Goal: Complete application form: Complete application form

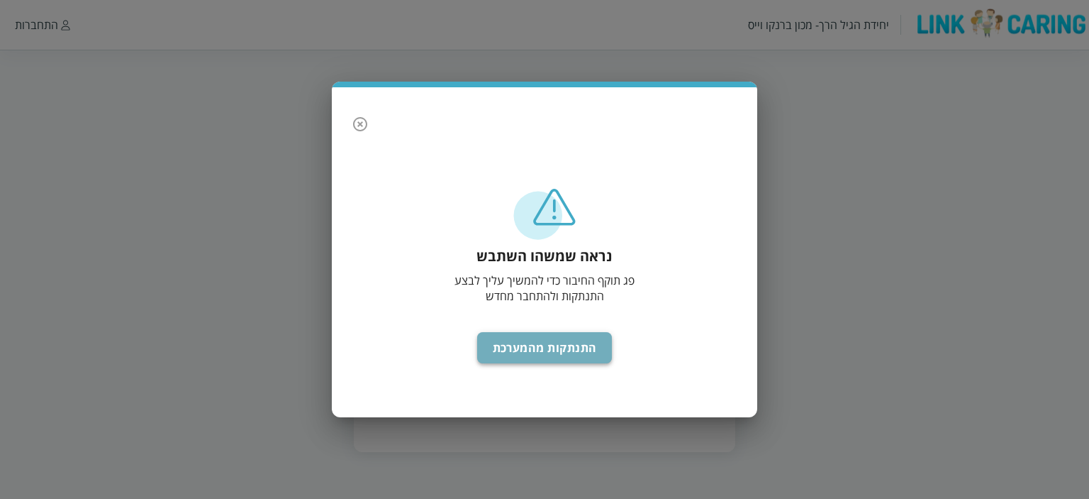
click at [546, 352] on button "התנתקות מהמערכת" at bounding box center [544, 347] width 135 height 31
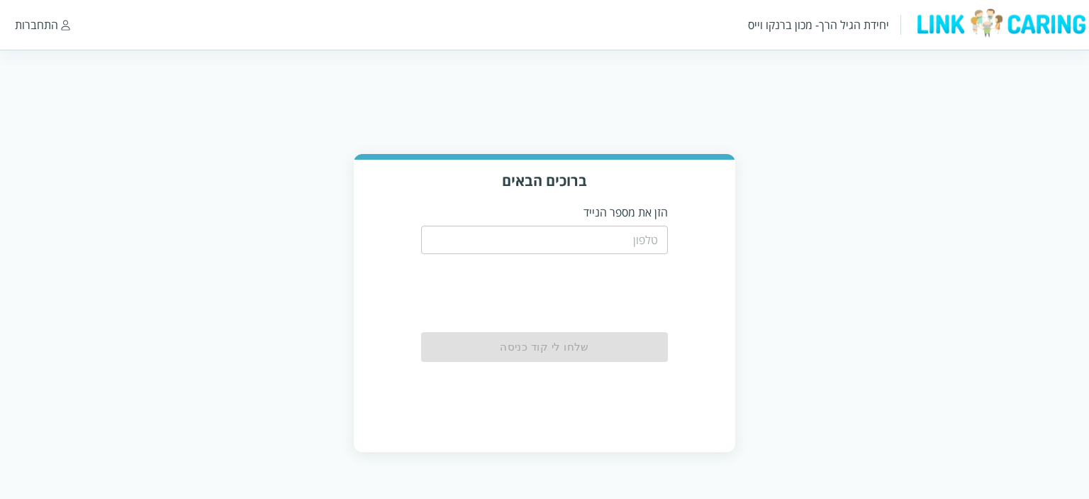
click at [593, 233] on input "tel" at bounding box center [545, 240] width 248 height 28
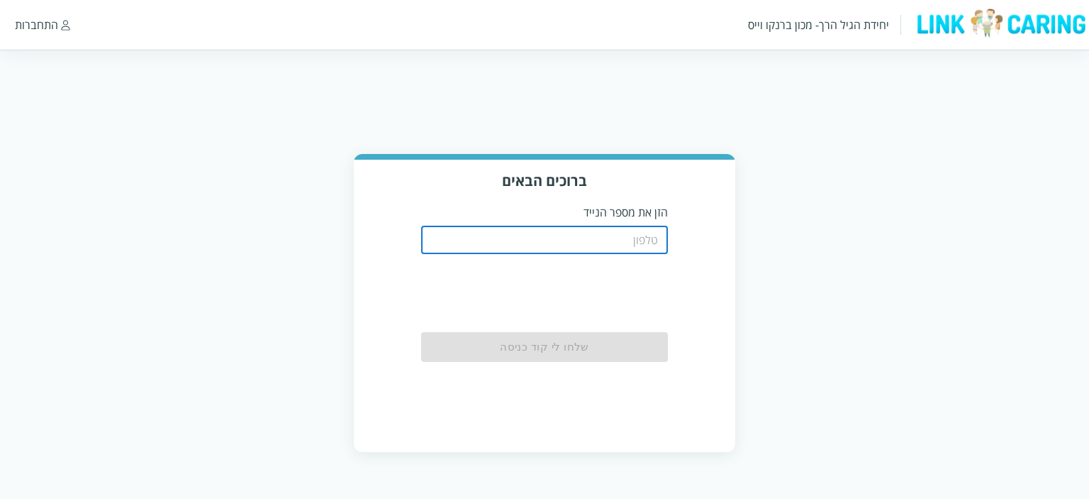
click at [599, 238] on input "tel" at bounding box center [545, 240] width 248 height 28
type input "0584195439"
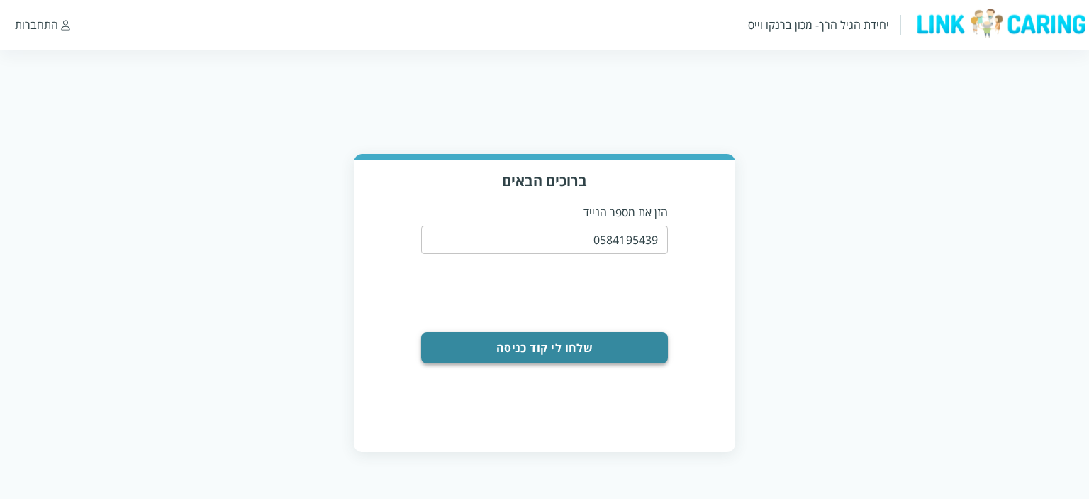
click at [559, 345] on button "שלחו לי קוד כניסה" at bounding box center [545, 347] width 248 height 31
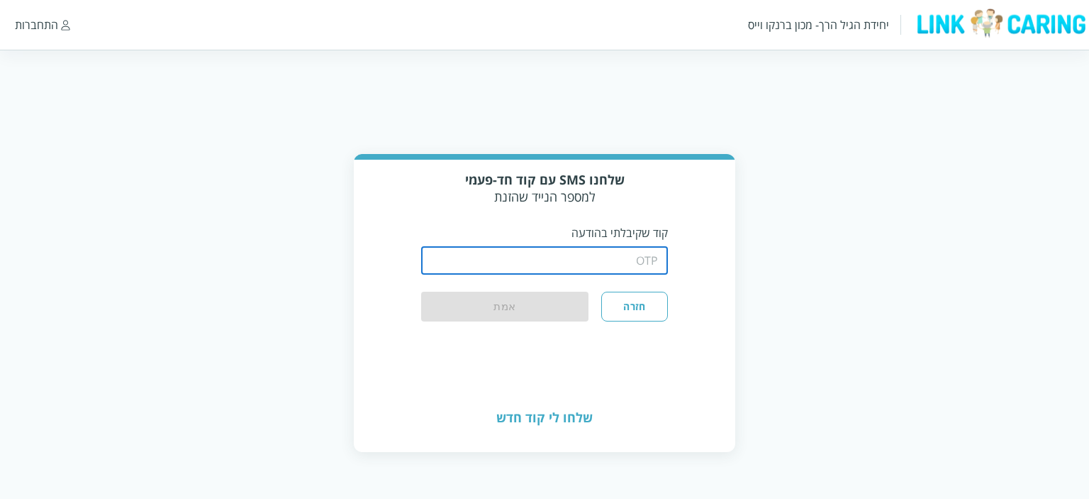
click at [566, 257] on input "string" at bounding box center [545, 260] width 248 height 28
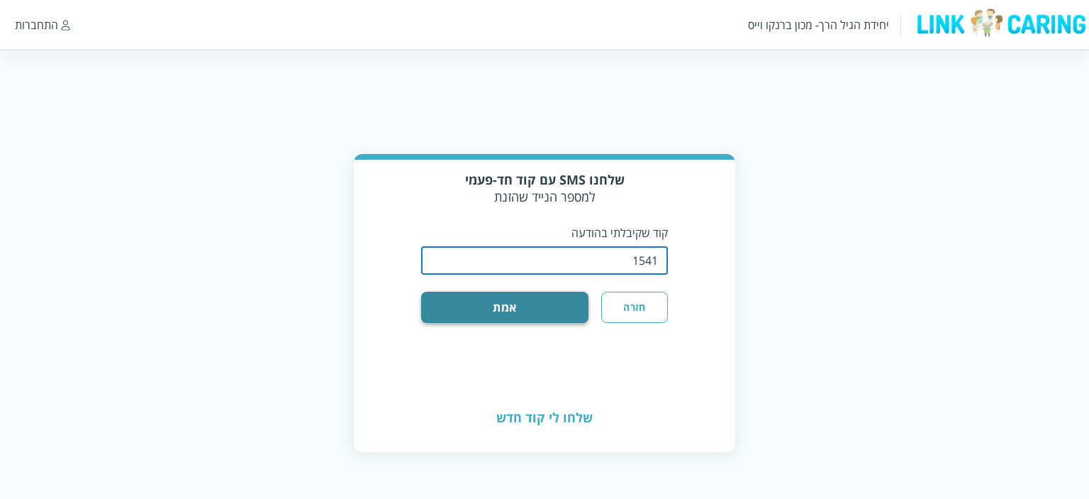
type input "1541"
click at [519, 306] on button "אמת" at bounding box center [505, 306] width 168 height 31
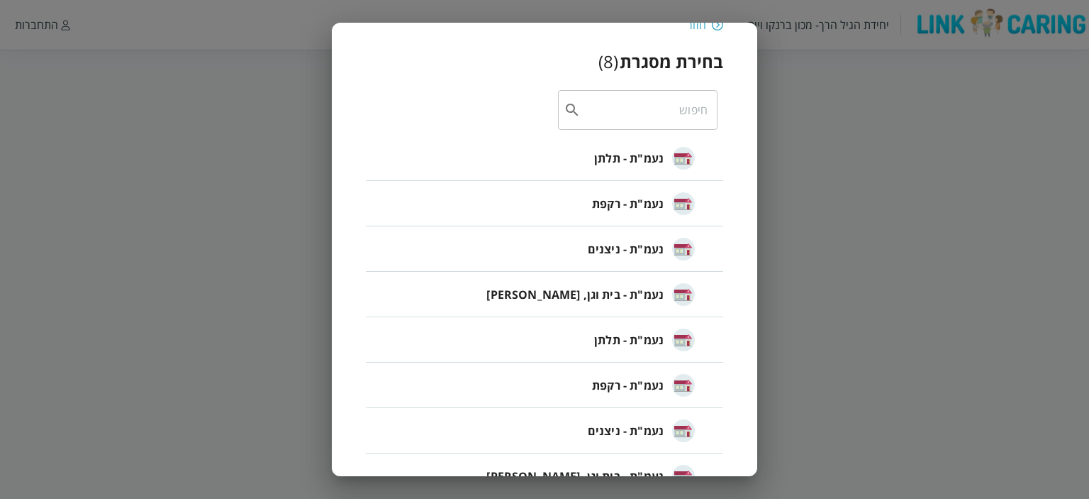
scroll to position [79, 0]
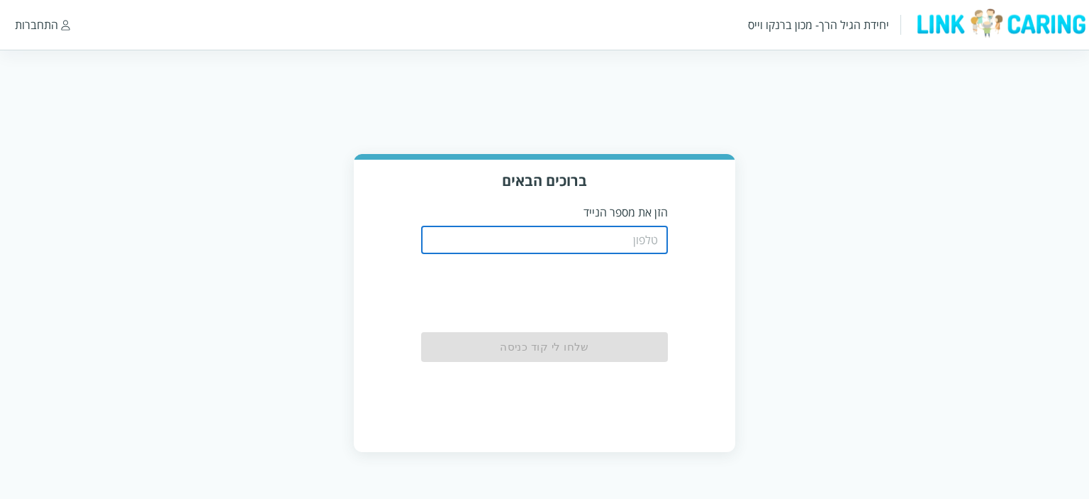
click at [548, 243] on input "tel" at bounding box center [545, 240] width 248 height 28
type input "0584195439"
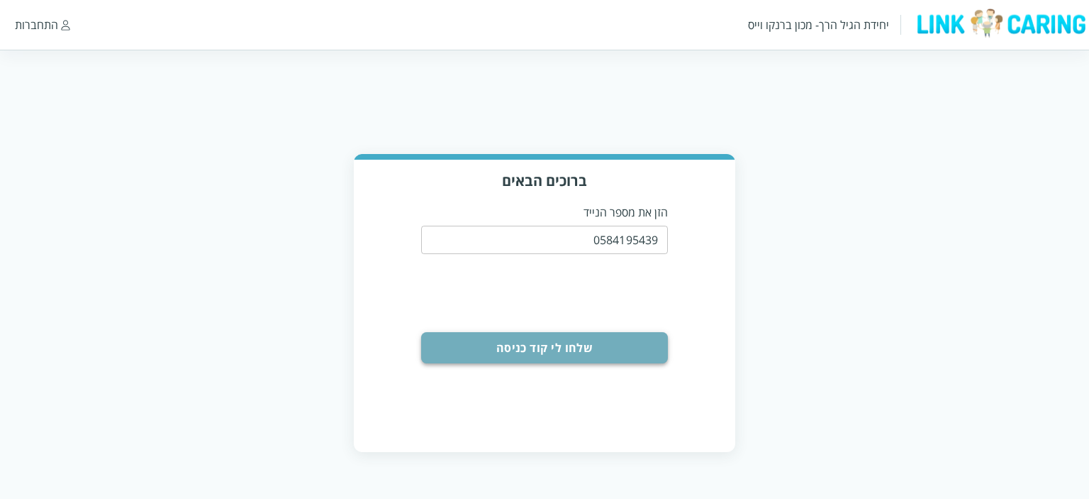
click at [556, 340] on button "שלחו לי קוד כניסה" at bounding box center [545, 347] width 248 height 31
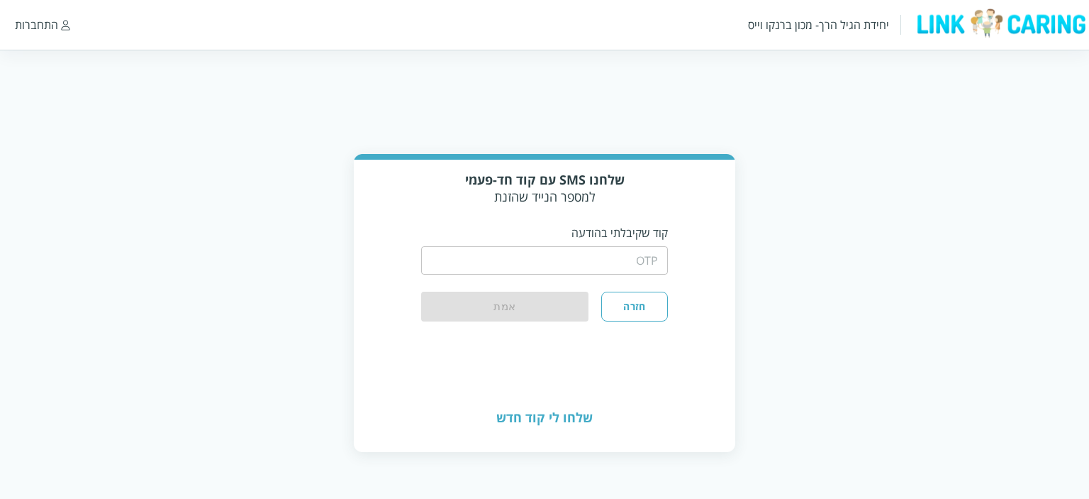
click at [578, 271] on input "string" at bounding box center [545, 260] width 248 height 28
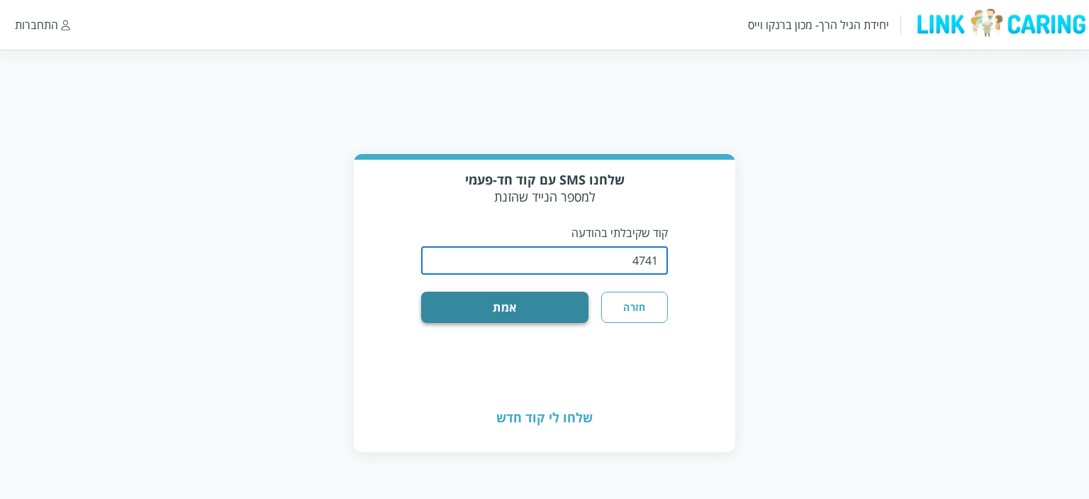
type input "4741"
click at [556, 304] on button "אמת" at bounding box center [505, 306] width 168 height 31
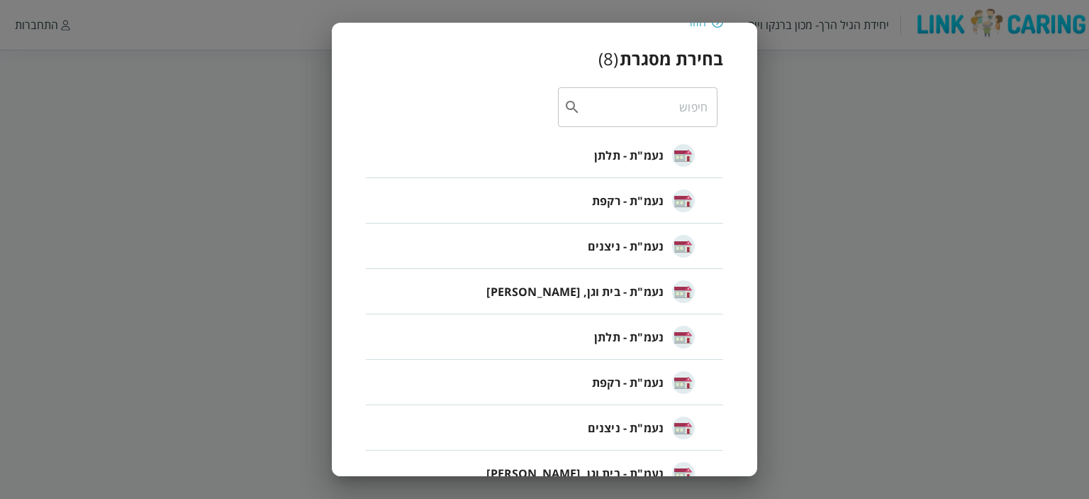
scroll to position [79, 0]
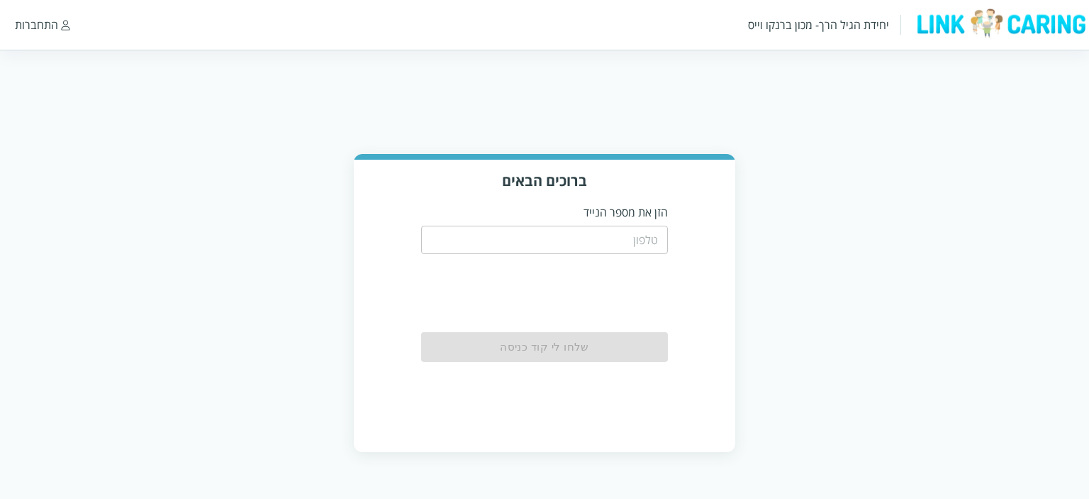
click at [488, 244] on input "tel" at bounding box center [545, 240] width 248 height 28
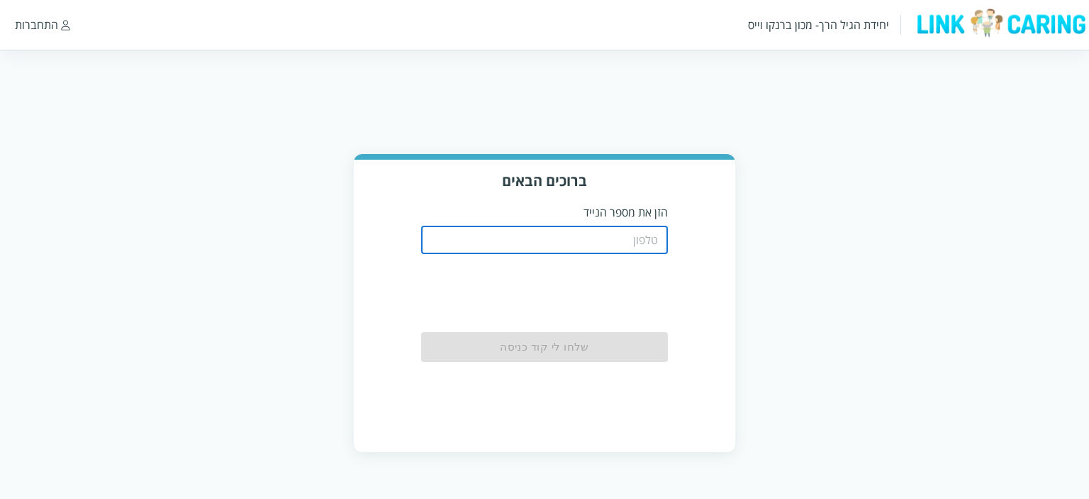
type input "0584195439"
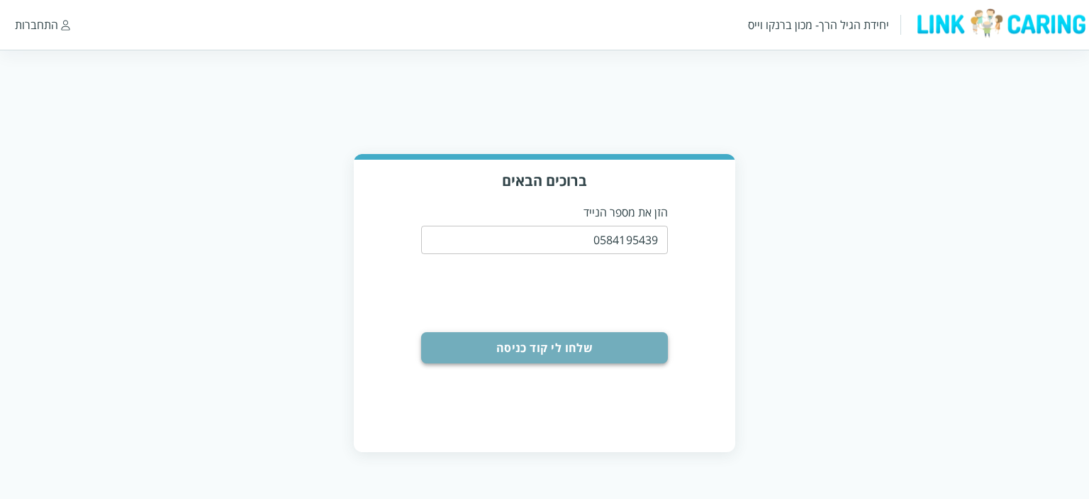
click at [555, 346] on button "שלחו לי קוד כניסה" at bounding box center [545, 347] width 248 height 31
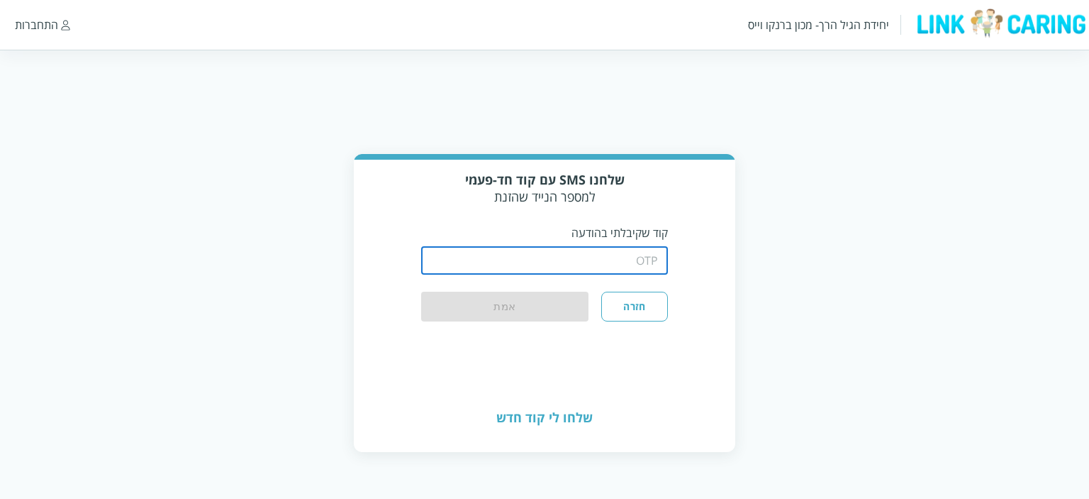
click at [584, 262] on input "string" at bounding box center [545, 260] width 248 height 28
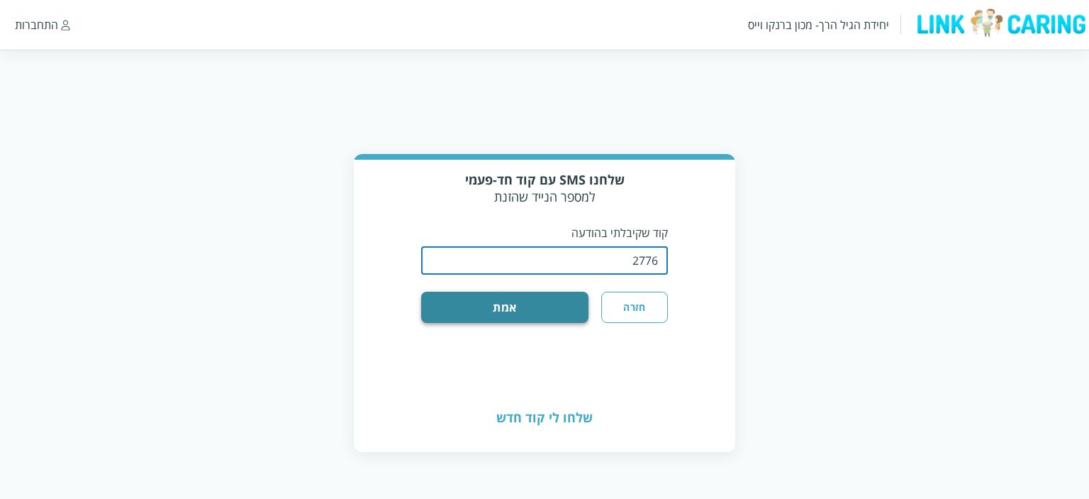
type input "2776"
click at [517, 318] on button "אמת" at bounding box center [505, 306] width 168 height 31
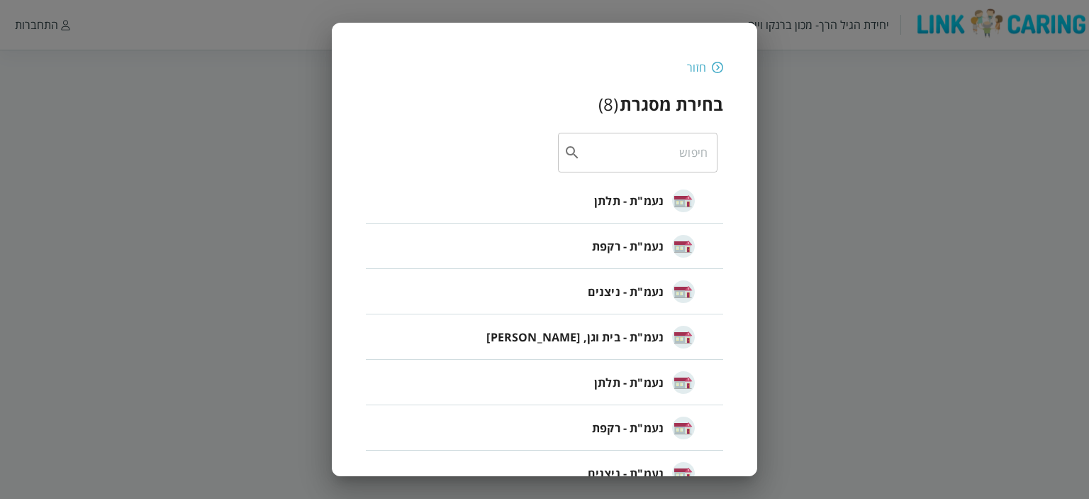
click at [624, 195] on span "נעמ"ת - תלתן" at bounding box center [629, 200] width 70 height 17
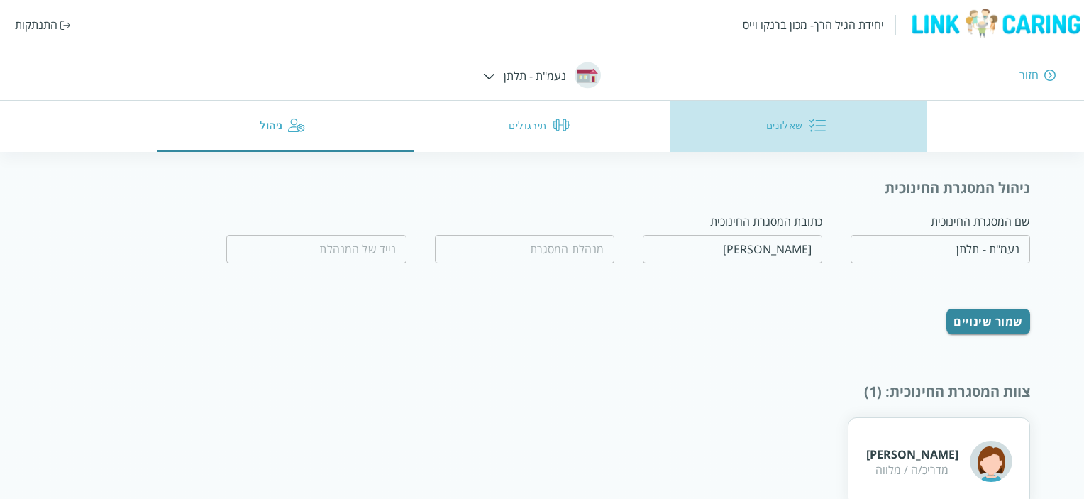
click at [794, 121] on button "שאלונים" at bounding box center [798, 126] width 257 height 51
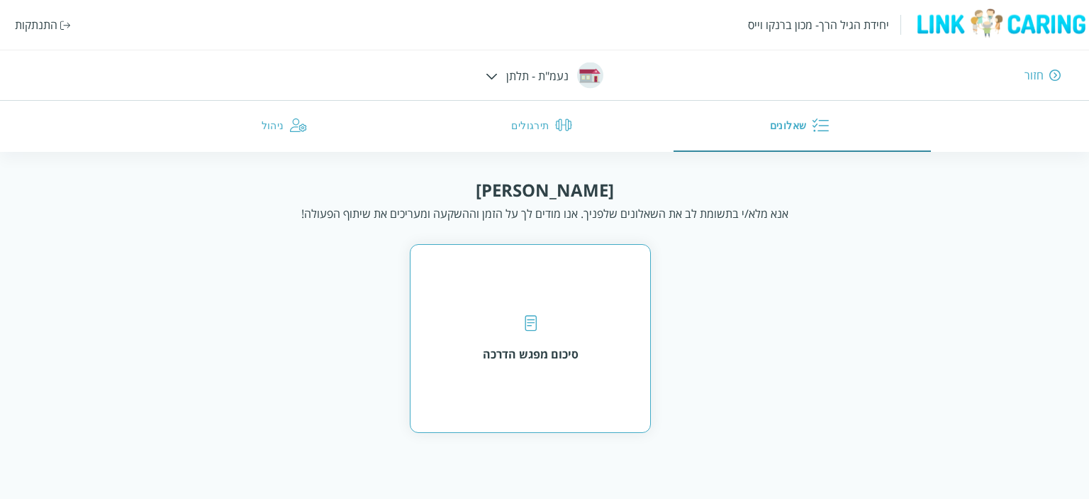
click at [530, 335] on div "סיכום מפגש הדרכה" at bounding box center [531, 338] width 96 height 47
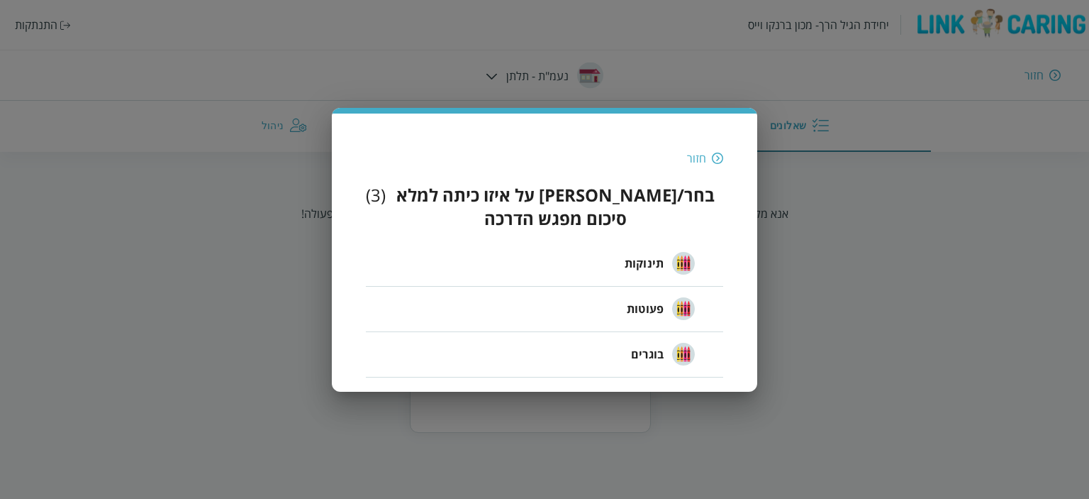
click at [652, 255] on span "תינוקות" at bounding box center [644, 263] width 39 height 17
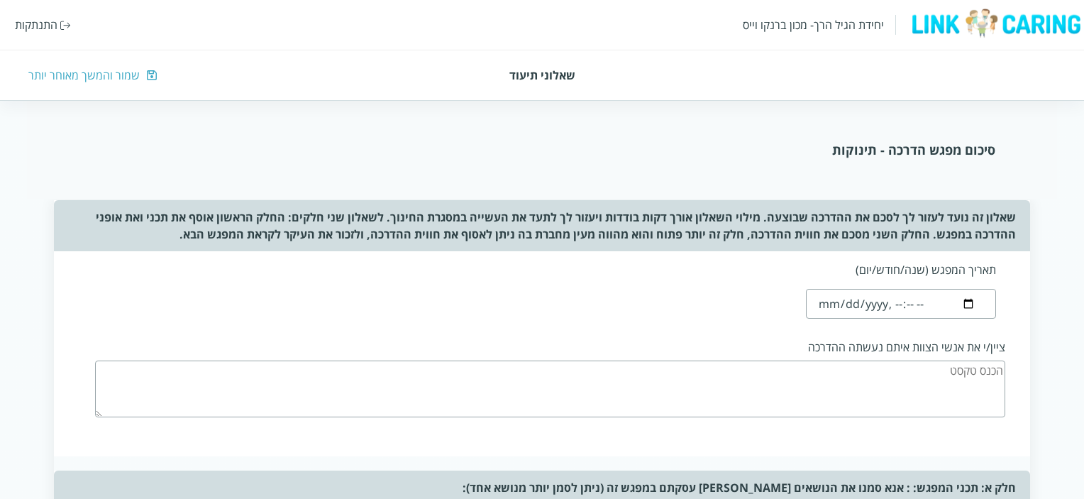
click at [891, 304] on input "datetime-local" at bounding box center [900, 304] width 189 height 30
click at [832, 302] on input "datetime-local" at bounding box center [900, 304] width 189 height 30
type input "2025-09-29T17:59"
click at [852, 355] on div "ציין/י את אנשי הצוות איתם נעשתה ההדרכה" at bounding box center [555, 377] width 921 height 99
click at [927, 375] on textarea at bounding box center [550, 388] width 910 height 57
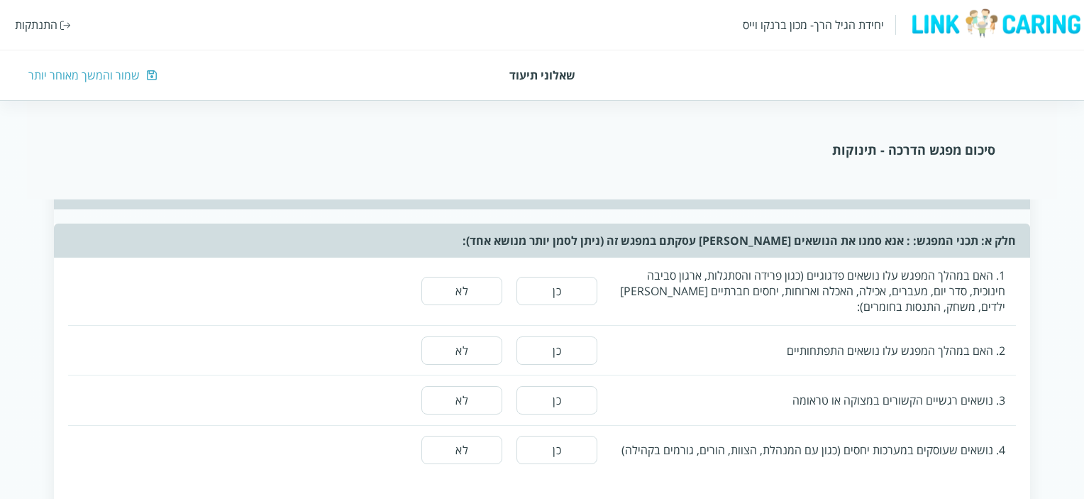
scroll to position [213, 0]
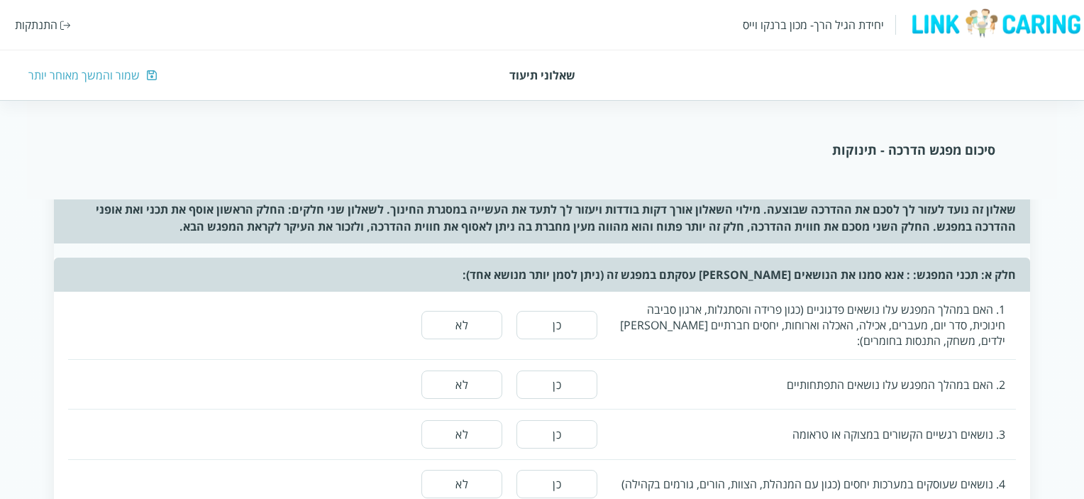
type textarea "מיכל, פטריסה"
click at [582, 320] on button "כן" at bounding box center [556, 325] width 81 height 28
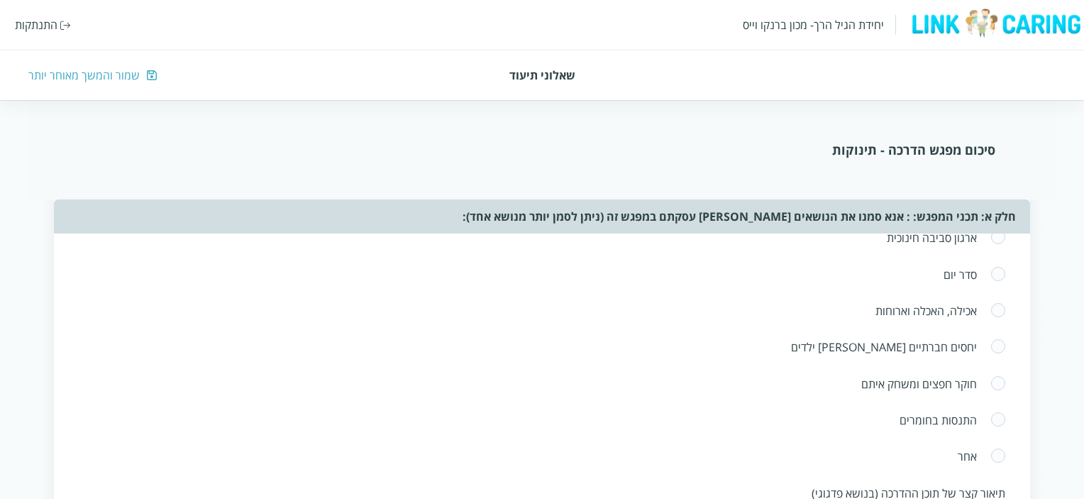
scroll to position [496, 0]
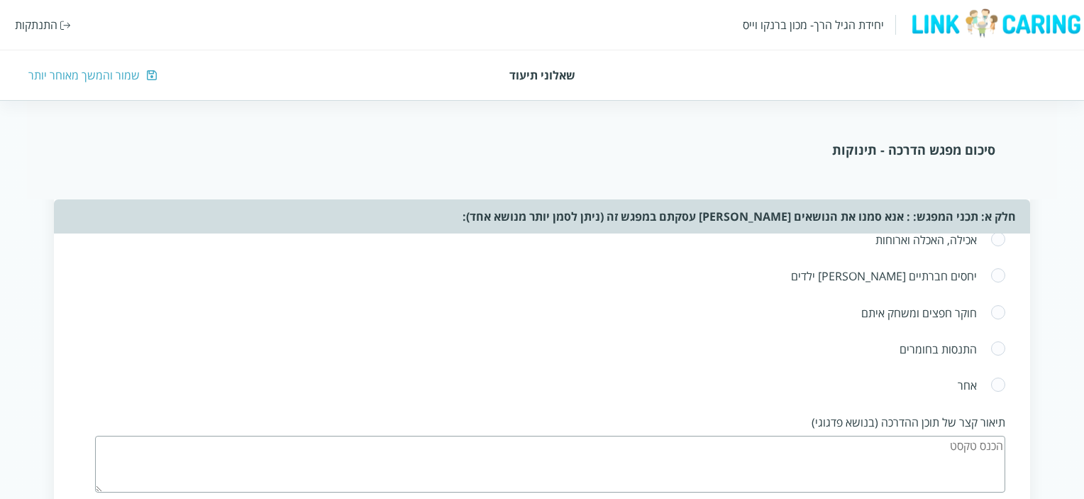
click at [996, 379] on span at bounding box center [998, 385] width 16 height 17
radio input "true"
click at [871, 464] on textarea at bounding box center [541, 457] width 907 height 57
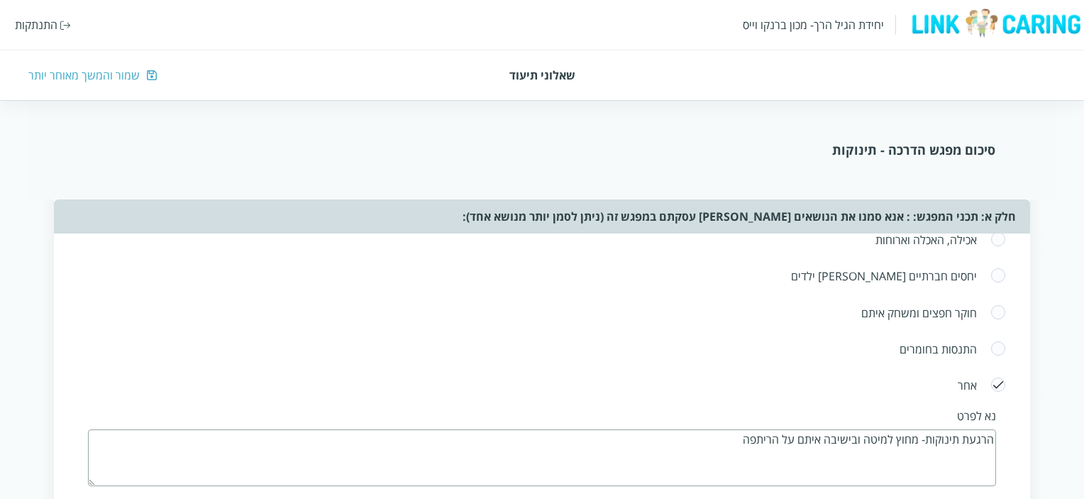
click at [765, 433] on textarea "הרגעת תינוקות- מחוץ למיטה ובישיבה איתם על הריתפה" at bounding box center [541, 457] width 907 height 57
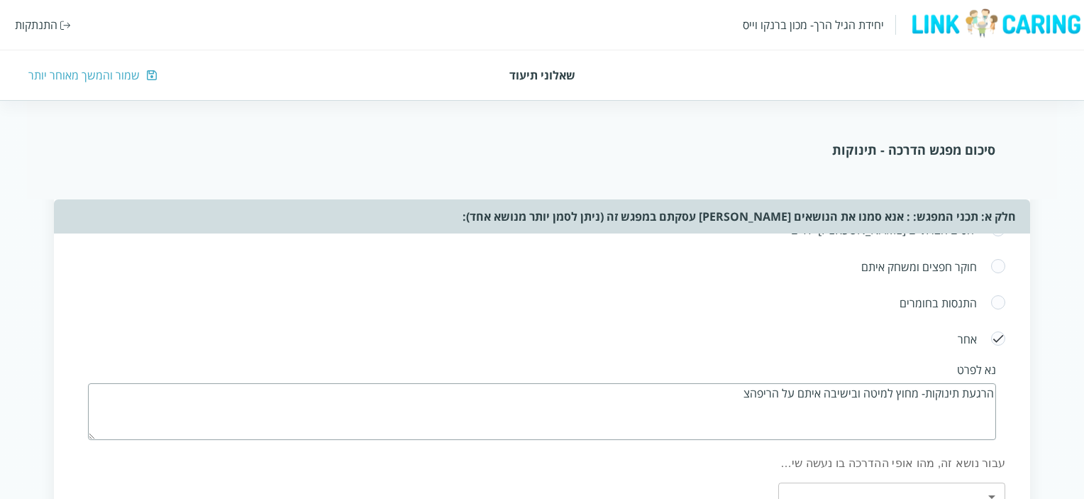
scroll to position [567, 0]
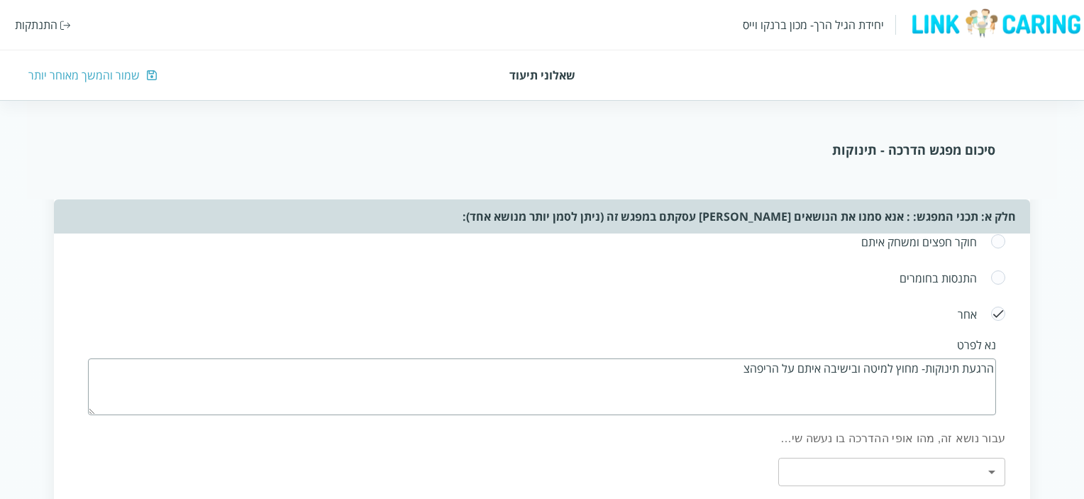
type textarea "הרגעת תינוקות- מחוץ למיטה ובישיבה איתם על הריפהצ"
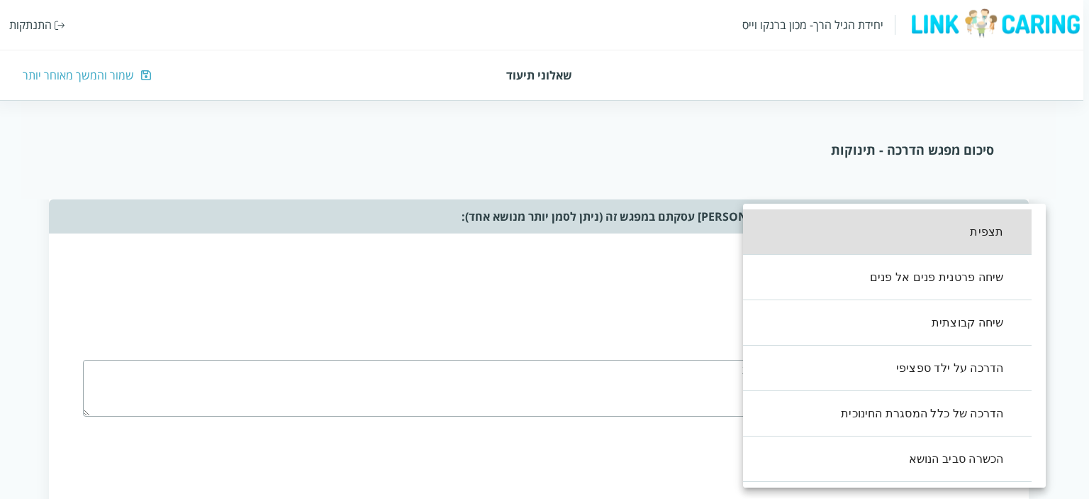
click at [641, 345] on div at bounding box center [544, 249] width 1089 height 499
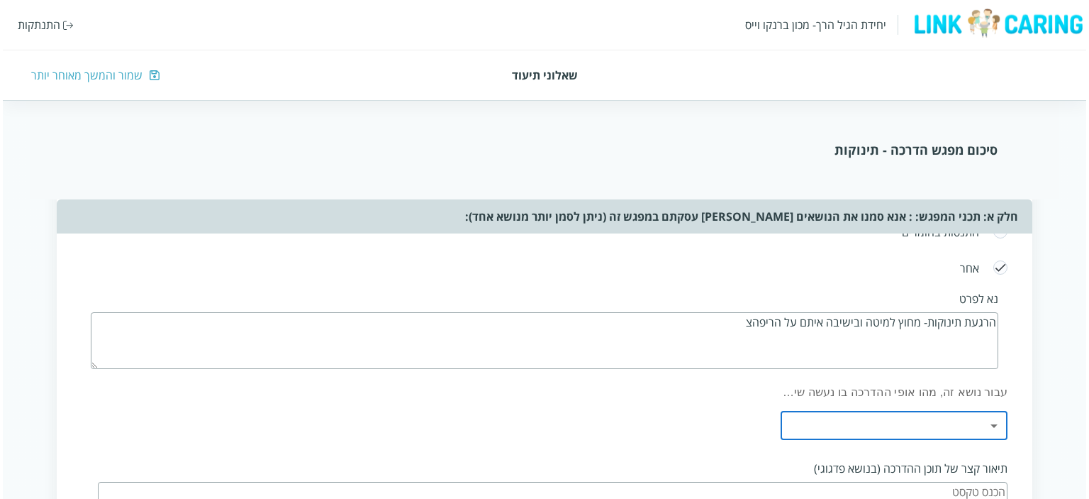
scroll to position [638, 0]
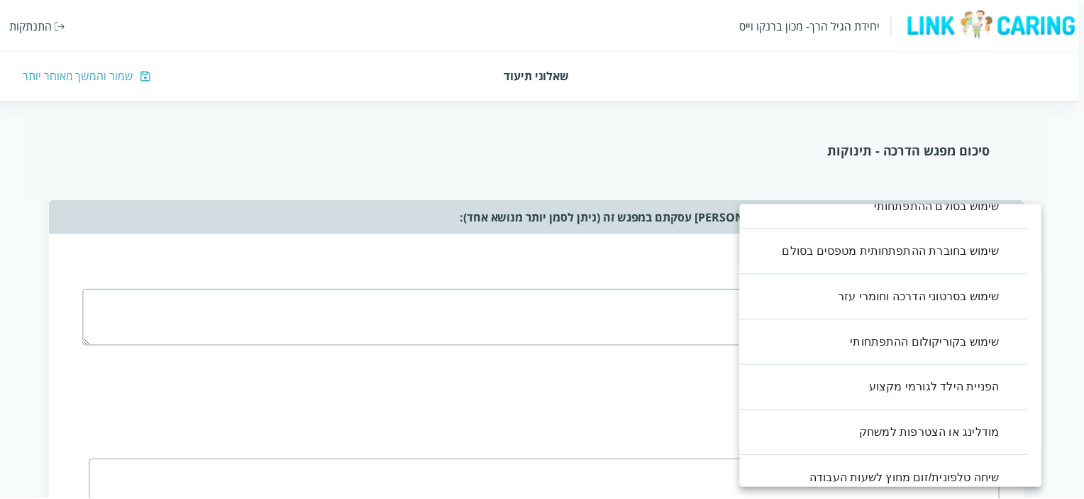
scroll to position [312, 0]
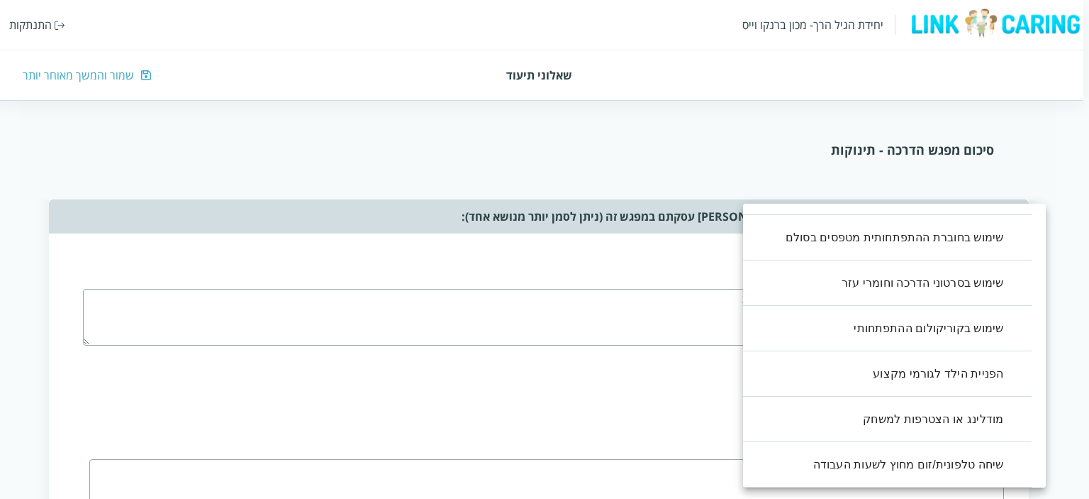
click at [955, 418] on li "מודלינג או הצטרפות למשחק" at bounding box center [880, 418] width 303 height 45
type input ",11"
click at [629, 352] on div at bounding box center [544, 249] width 1089 height 499
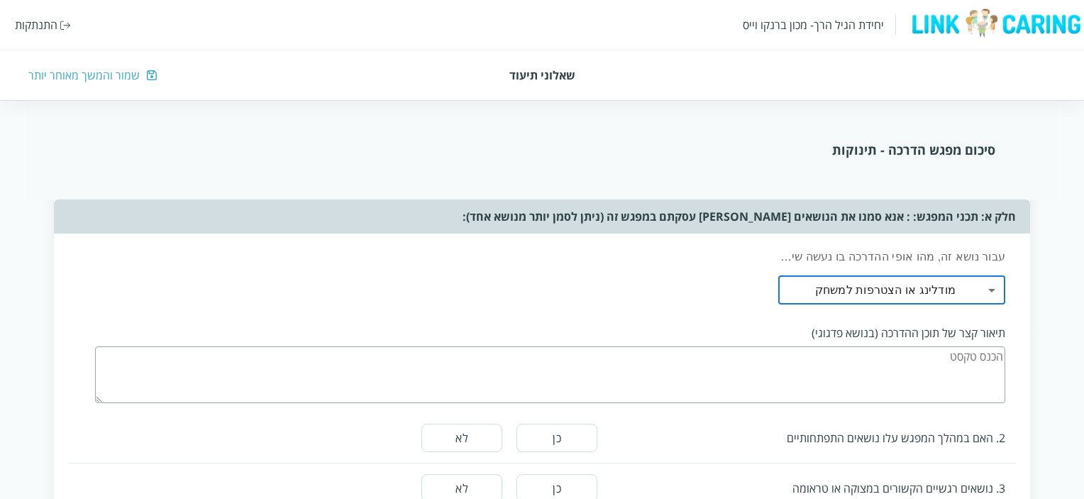
scroll to position [780, 0]
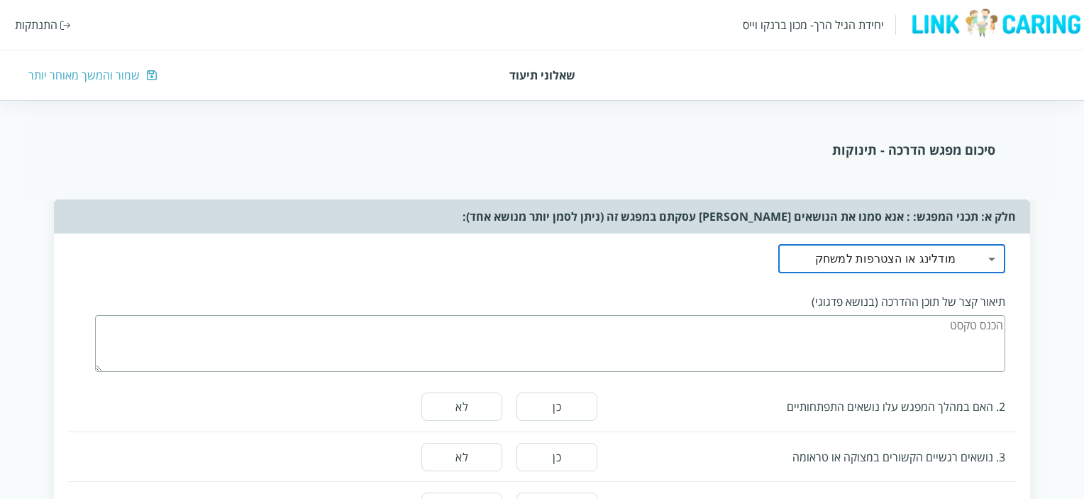
click at [933, 328] on textarea at bounding box center [550, 343] width 910 height 57
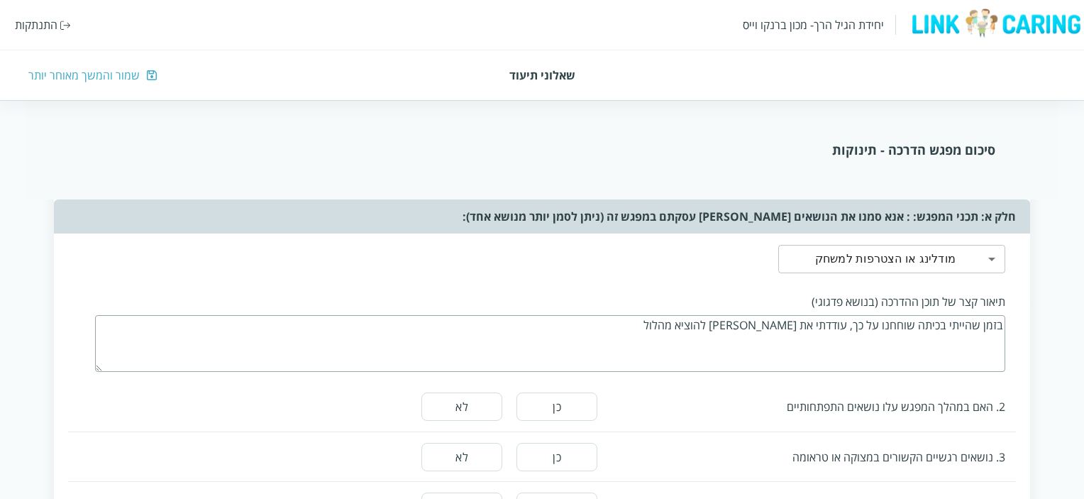
click at [1001, 318] on textarea "בזמן שהייתי בכיתה שוחחנו על כך, עודדתי את פטריסה להוציא מהלול" at bounding box center [550, 343] width 910 height 57
drag, startPoint x: 755, startPoint y: 321, endPoint x: 835, endPoint y: 319, distance: 80.2
click at [836, 319] on textarea "בזמן לחץ רעב כשמתעוררים ממנוחה- בזמן שהייתי בכיתה שוחחנו על כך, עודדתי את פטריס…" at bounding box center [550, 343] width 910 height 57
drag, startPoint x: 689, startPoint y: 321, endPoint x: 837, endPoint y: 316, distance: 147.6
click at [837, 316] on textarea "בזמן לחץ רעב כשמתעוררים ממנוחה- בזמן שהייתי בכיתה שוחחנו על כך, עודדתי את פטריס…" at bounding box center [550, 343] width 910 height 57
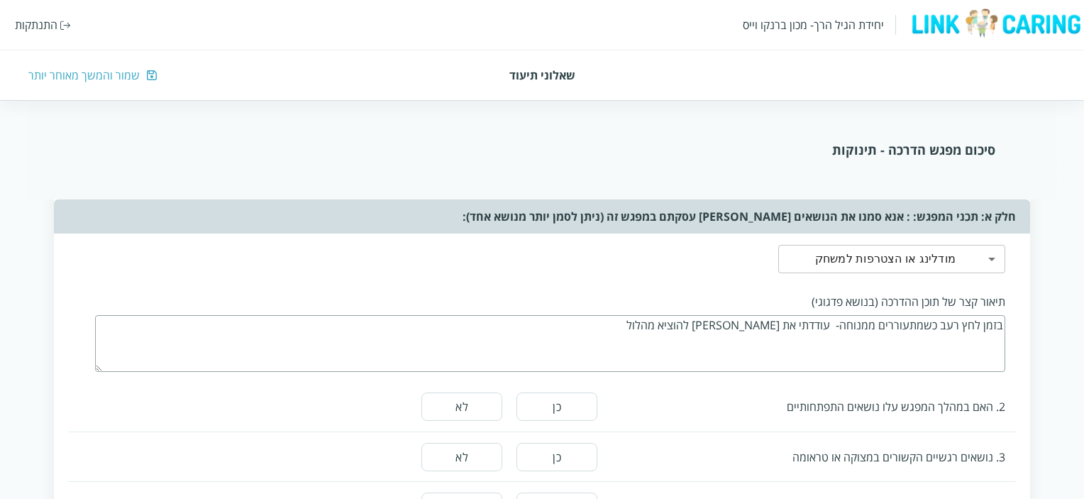
click at [957, 316] on textarea "בזמן לחץ רעב כשמתעוררים ממנוחה- עודדתי את פטריסה להוציא מהלול" at bounding box center [550, 343] width 910 height 57
click at [965, 316] on textarea "בזמן לחץ רעב כשמתעוררים ממנוחה- עודדתי את פטריסה להוציא מהלול" at bounding box center [550, 343] width 910 height 57
click at [669, 315] on textarea "בזמן לחץ- רעב כשמתעוררים ממנוחה- עודדתי את פטריסה להוציא מהלול" at bounding box center [550, 343] width 910 height 57
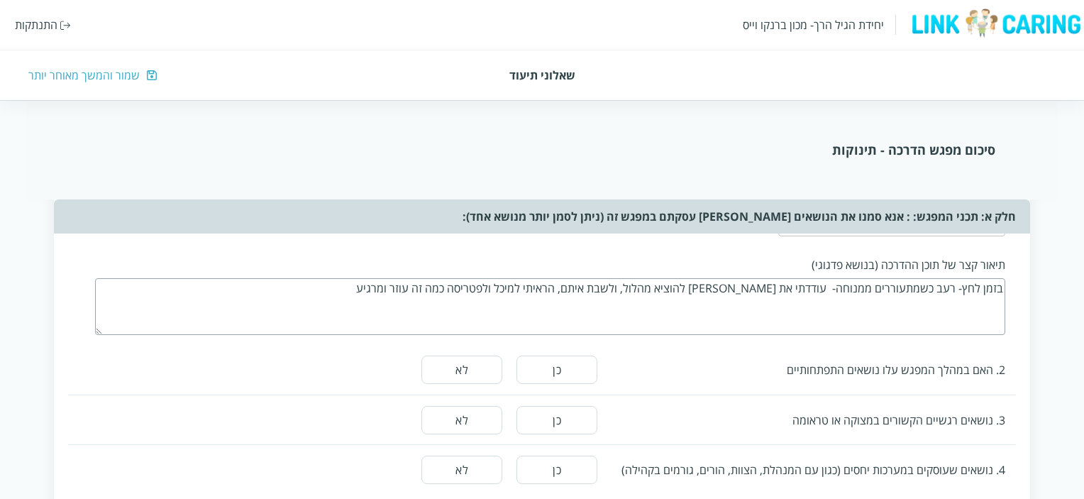
scroll to position [851, 0]
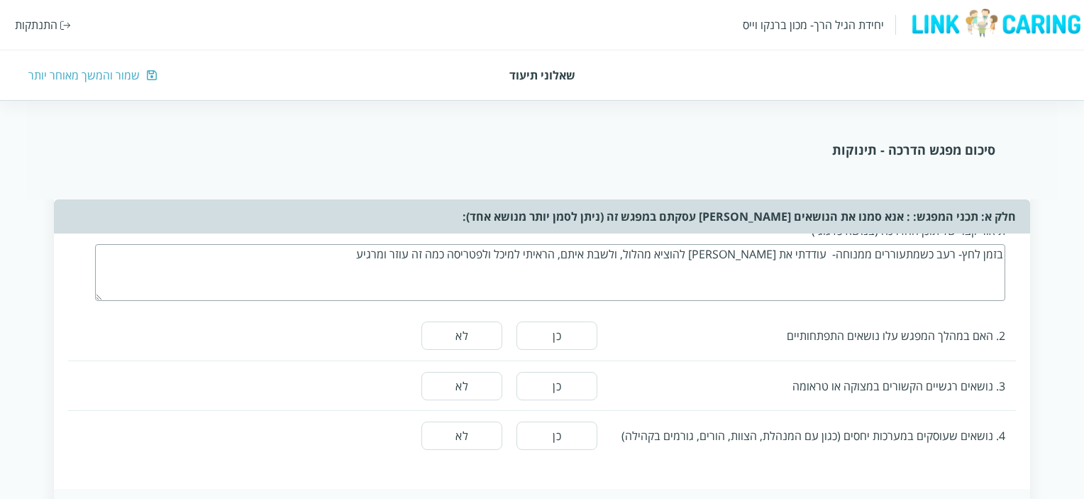
type textarea "בזמן לחץ- רעב כשמתעוררים ממנוחה- עודדתי את פטריסה להוציא מהלול, ולשבת איתם, הרא…"
click at [462, 329] on button "לא" at bounding box center [461, 335] width 81 height 28
click at [469, 382] on button "לא" at bounding box center [461, 386] width 81 height 28
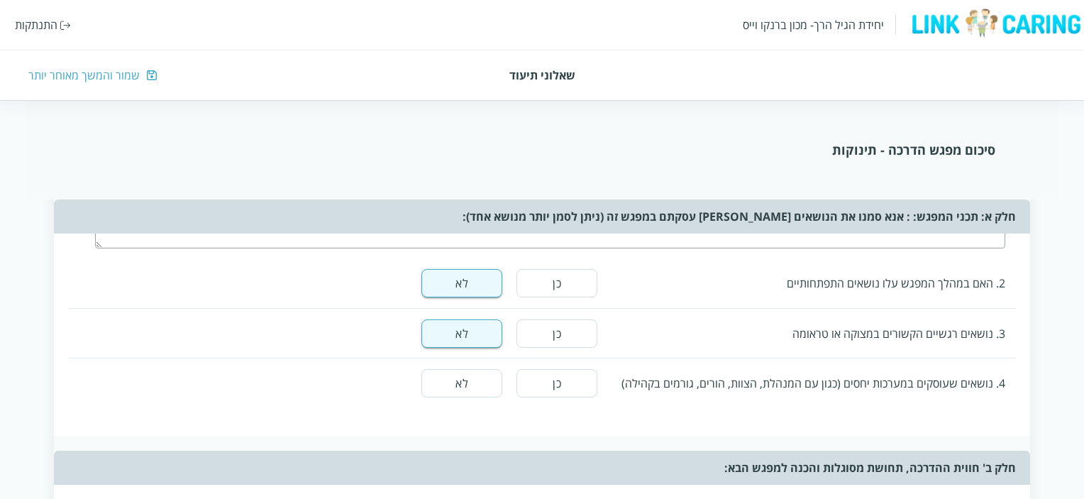
scroll to position [993, 0]
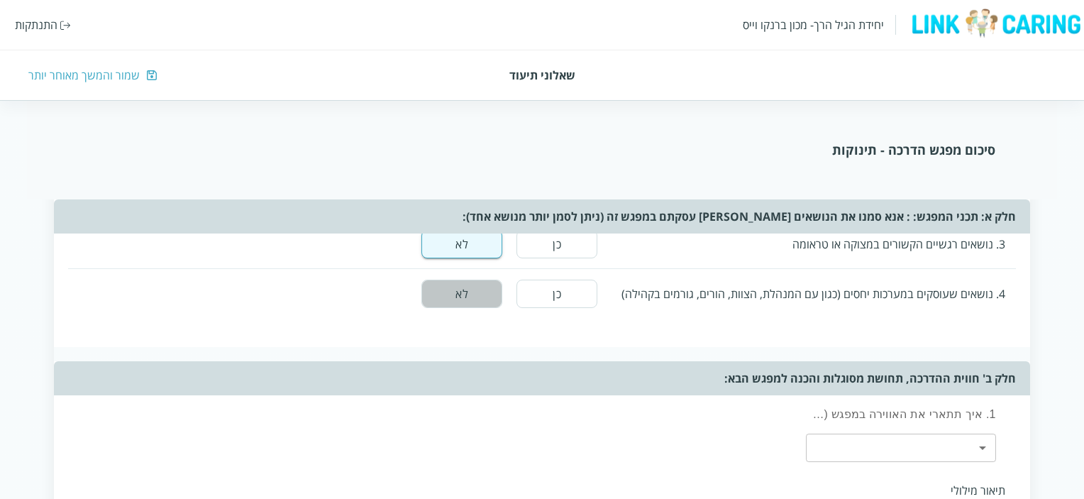
click at [477, 288] on button "לא" at bounding box center [461, 293] width 81 height 28
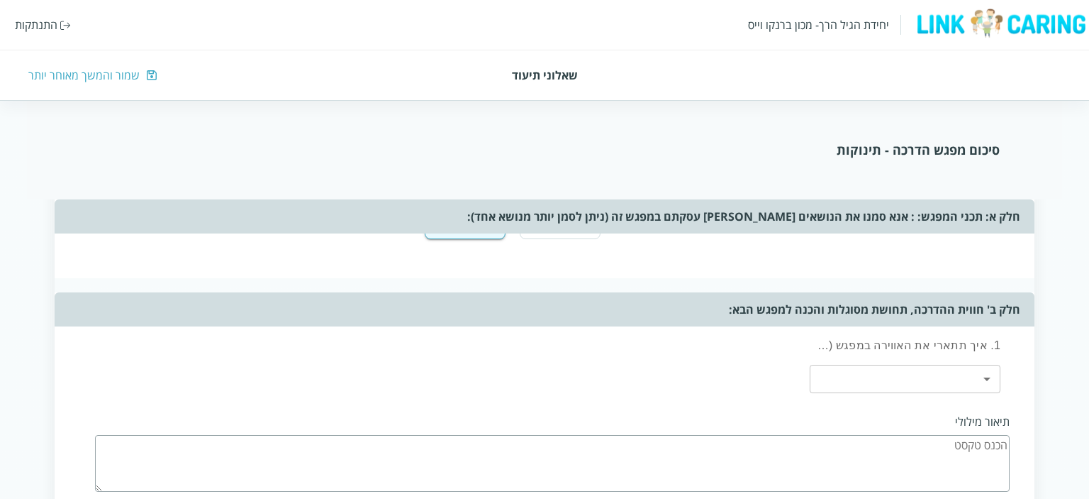
click at [983, 372] on body "יחידת הגיל הרך- מכון ברנקו וייס התנתקות שאלוני תיעוד שמור והמשך מאוחר יותר סיכו…" at bounding box center [544, 86] width 1089 height 2013
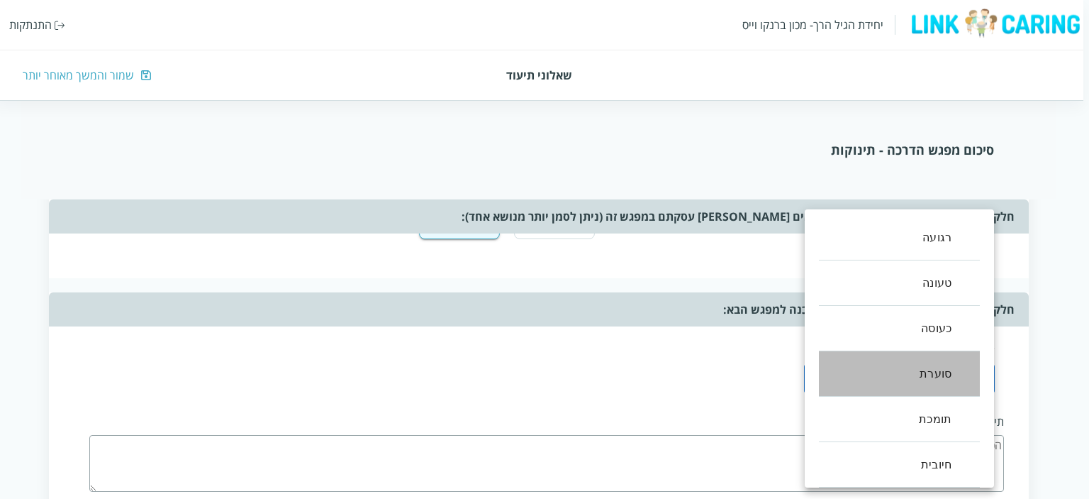
click at [942, 376] on li "סוערת" at bounding box center [899, 373] width 161 height 45
type input ",3"
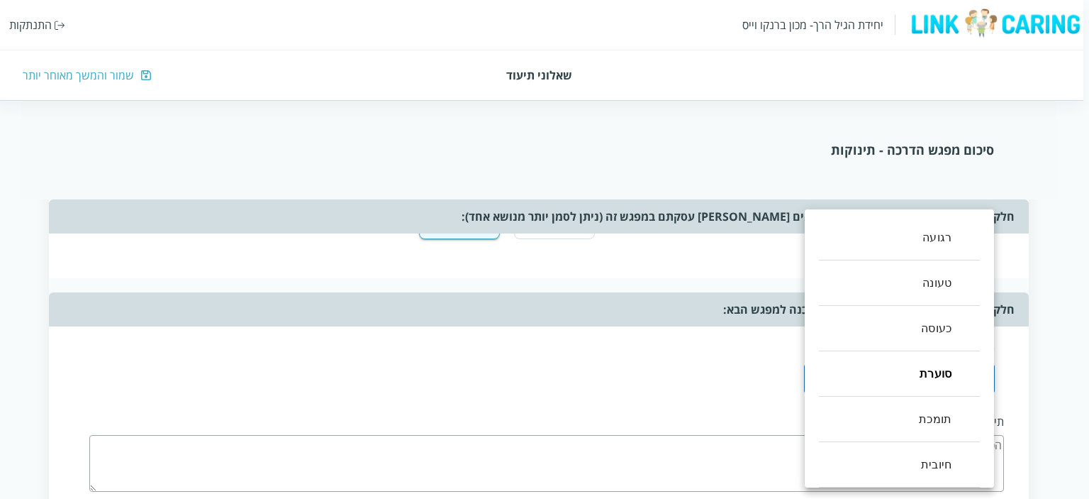
click at [740, 377] on div at bounding box center [544, 249] width 1089 height 499
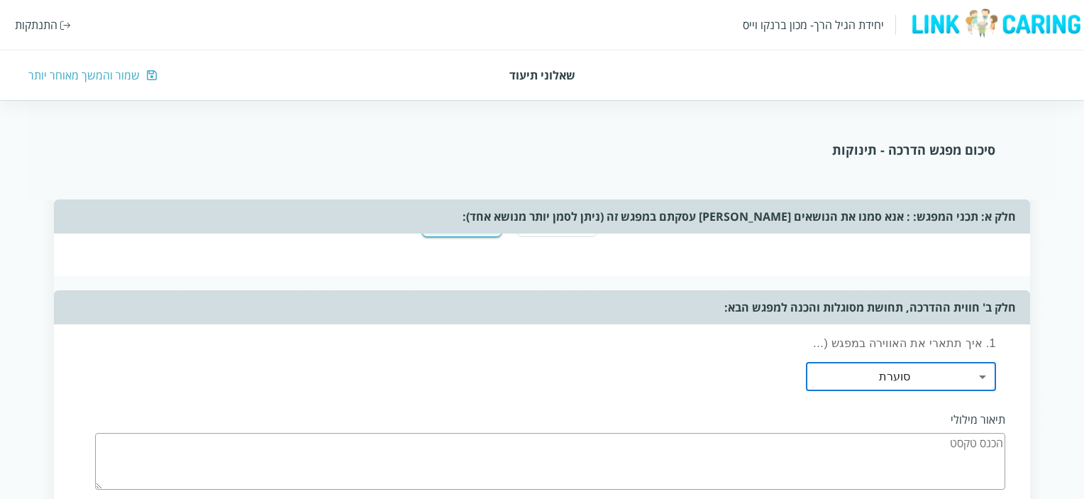
scroll to position [1135, 0]
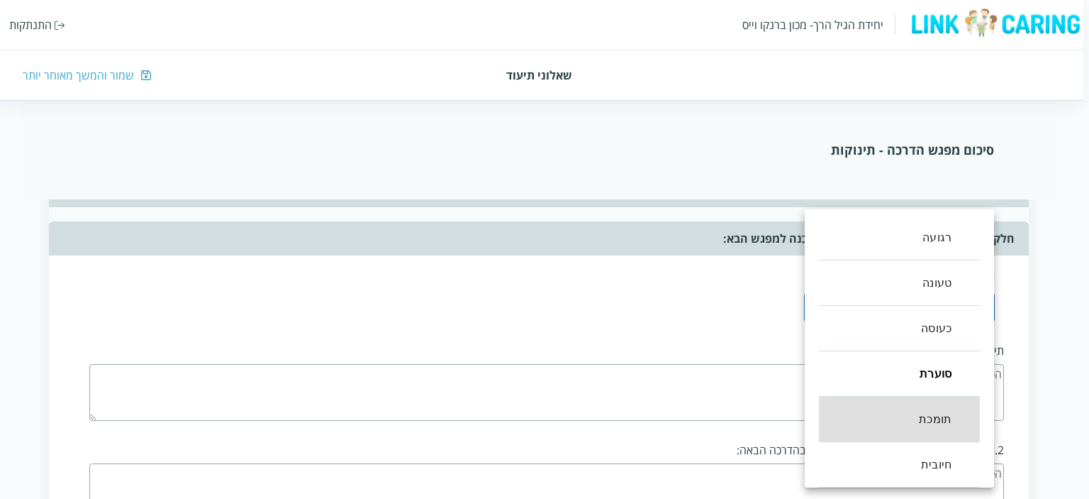
drag, startPoint x: 715, startPoint y: 282, endPoint x: 755, endPoint y: 327, distance: 59.8
click at [715, 283] on div at bounding box center [544, 249] width 1089 height 499
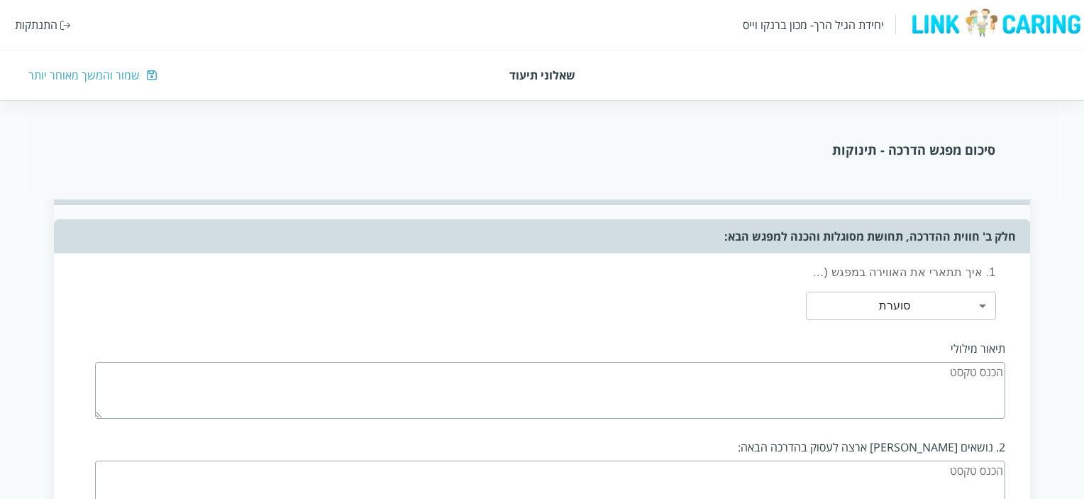
click at [919, 375] on textarea at bounding box center [550, 390] width 910 height 57
type textarea "זה לא היה מפגש הדרכה אלא מודלינג, עידוד ושיחה תוך כדי העבודה."
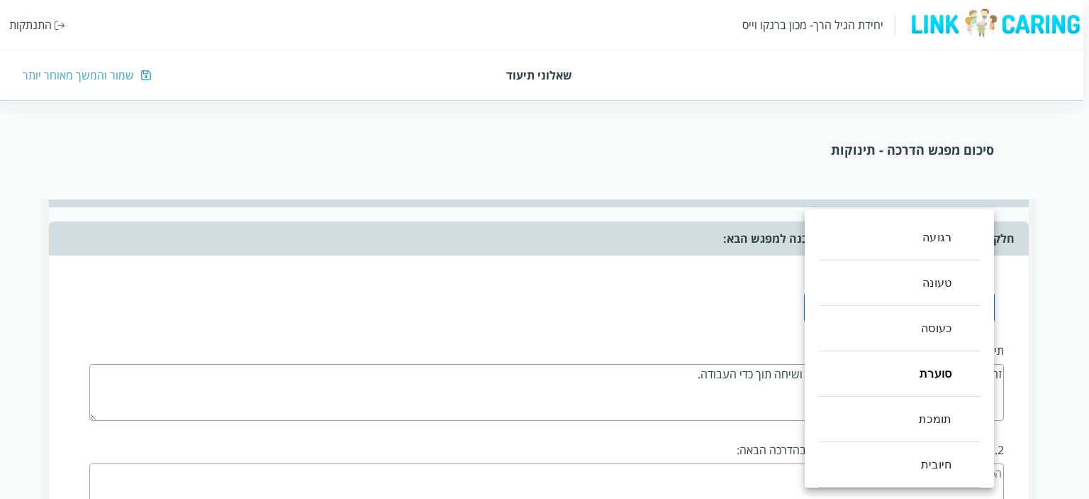
click at [984, 300] on body "יחידת הגיל הרך- מכון ברנקו וייס התנתקות שאלוני תיעוד שמור והמשך מאוחר יותר סיכו…" at bounding box center [541, 15] width 1095 height 2013
click at [943, 462] on li "חיובית" at bounding box center [899, 464] width 161 height 45
type input ",3,5"
click at [1041, 328] on div at bounding box center [544, 249] width 1089 height 499
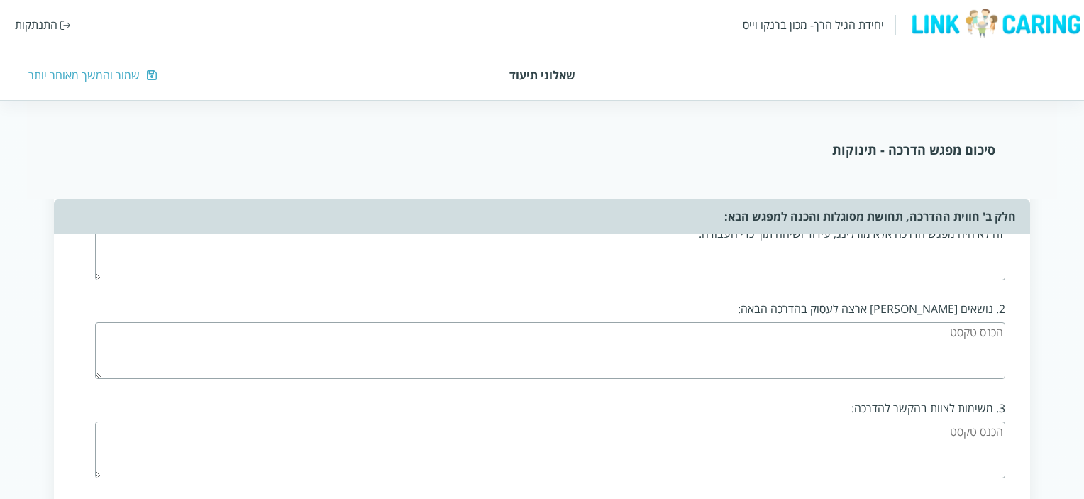
scroll to position [1277, 0]
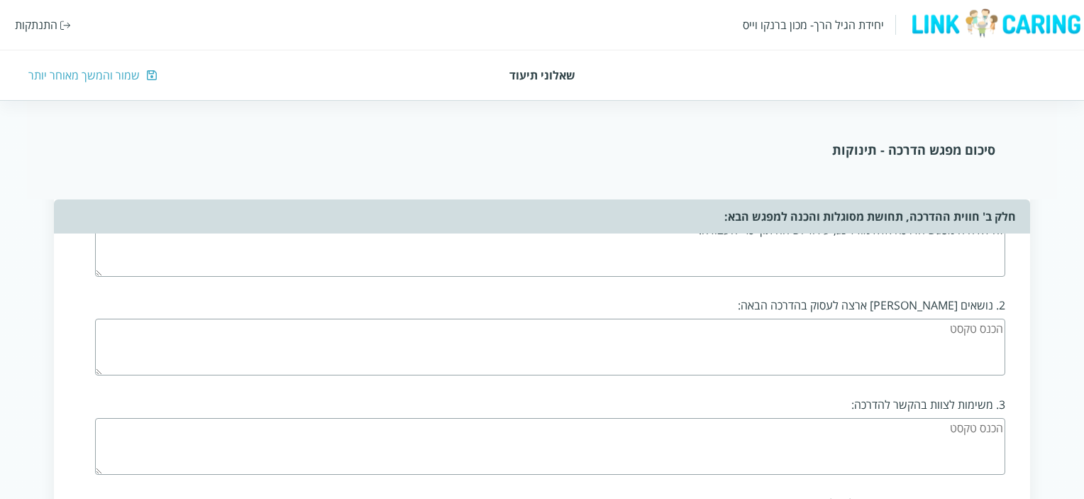
click at [957, 338] on textarea at bounding box center [550, 346] width 910 height 57
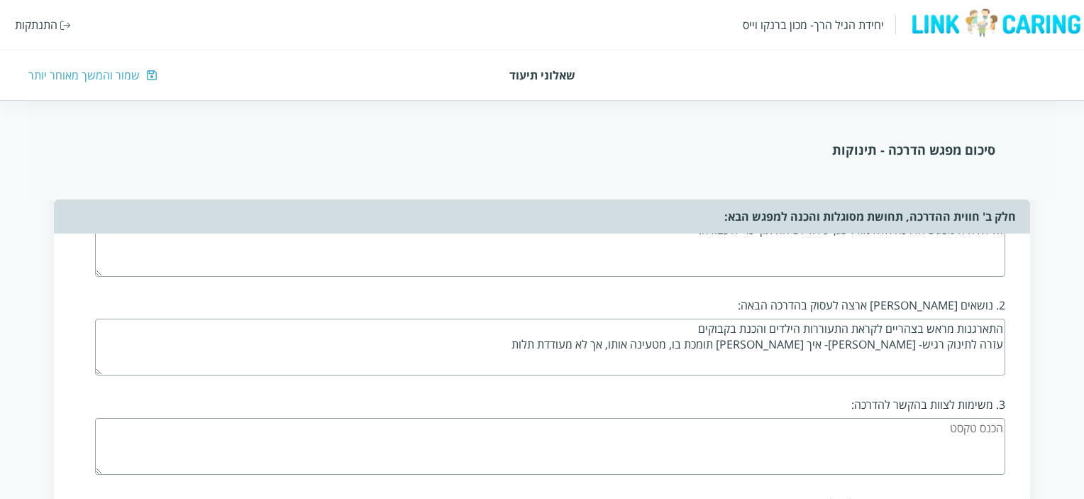
click at [735, 339] on textarea "התארגנות מראש בצהריים לקראת התעוררות הילדים והכנת בקבוקים עזרה לתינוק רגיש- יוא…" at bounding box center [550, 346] width 910 height 57
type textarea "התארגנות מראש בצהריים לקראת התעוררות הילדים והכנת בקבוקים עזרה לתינוק רגיש- יוא…"
click at [911, 436] on textarea at bounding box center [550, 446] width 910 height 57
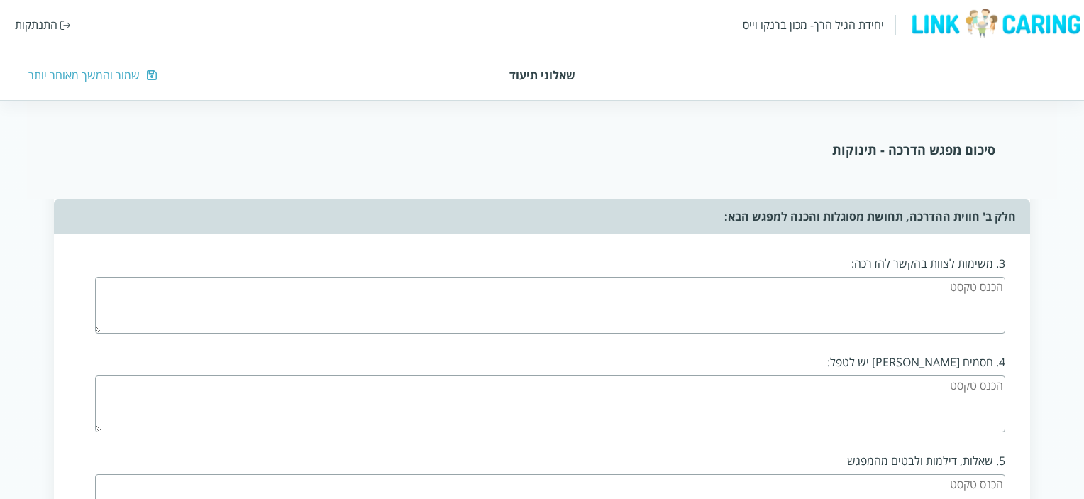
scroll to position [1418, 0]
click at [921, 380] on textarea at bounding box center [550, 402] width 910 height 57
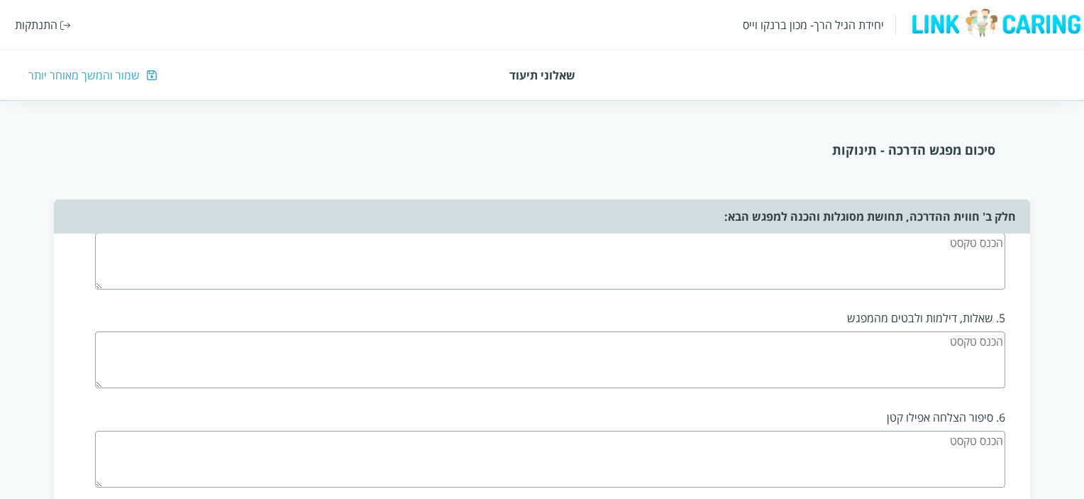
scroll to position [1489, 0]
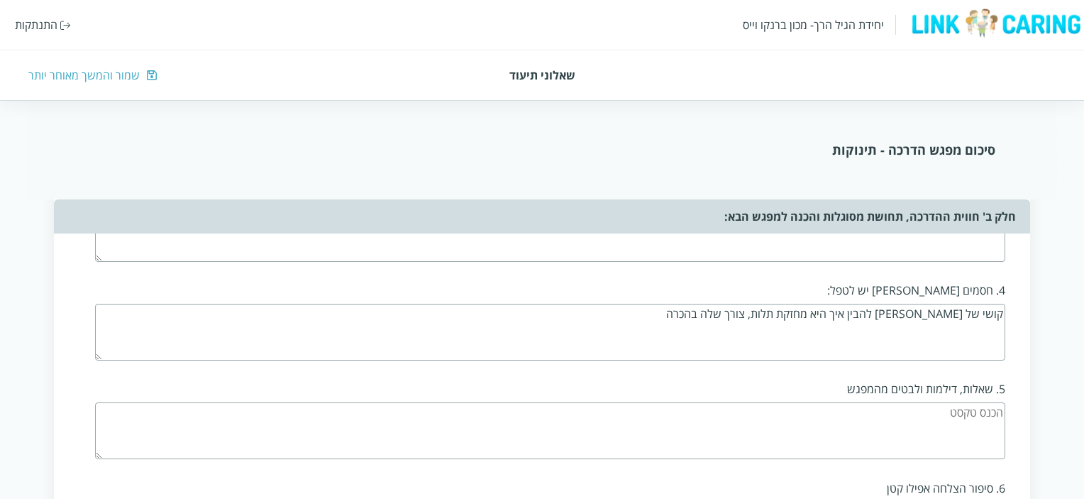
click at [816, 305] on textarea "קושי של מיכל להבין איך היא מחזקת תלות, צורך שלה בהכרה" at bounding box center [550, 332] width 910 height 57
click at [735, 308] on textarea "קושי של מיכל להבין איך היא מחזקת תלות, (צורך שלה בהכרה" at bounding box center [550, 332] width 910 height 57
click at [623, 304] on textarea "קושי של מיכל להבין איך היא מחזקת תלות, (צורך שלה בהכרה ובתחושת נחיצות)" at bounding box center [550, 332] width 910 height 57
click at [660, 304] on textarea "קושי של מיכל להבין איך היא מחזקת תלות, (צורך שלה בהכרה ובתחושת נחיצות)" at bounding box center [550, 332] width 910 height 57
click at [651, 310] on textarea "קושי של מיכל להבין איך היא מחזקת תלות, (צורך שלה בהכרה ובתחושת ערך)" at bounding box center [550, 332] width 910 height 57
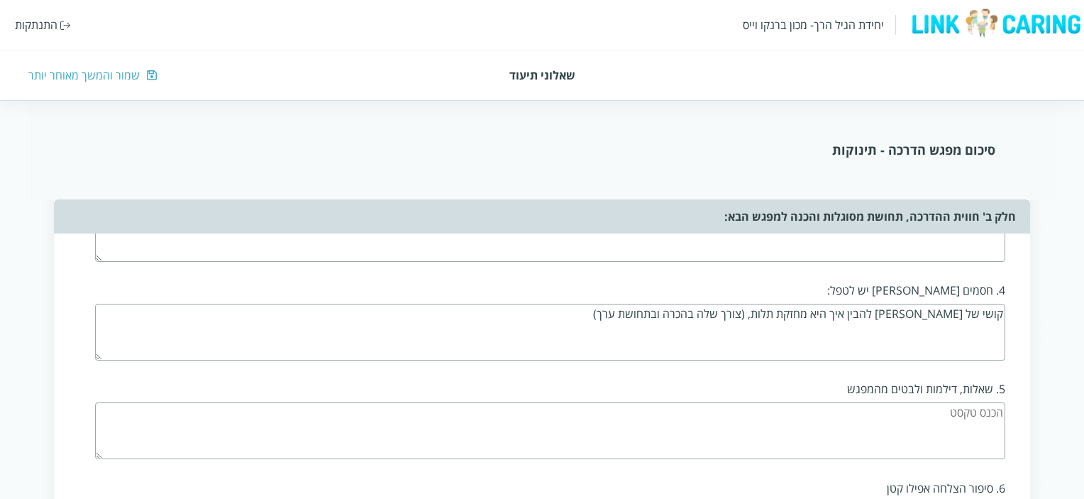
type textarea "קושי של מיכל להבין איך היא מחזקת תלות, (צורך שלה בהכרה ובתחושת ערך)"
click at [967, 413] on textarea at bounding box center [550, 430] width 910 height 57
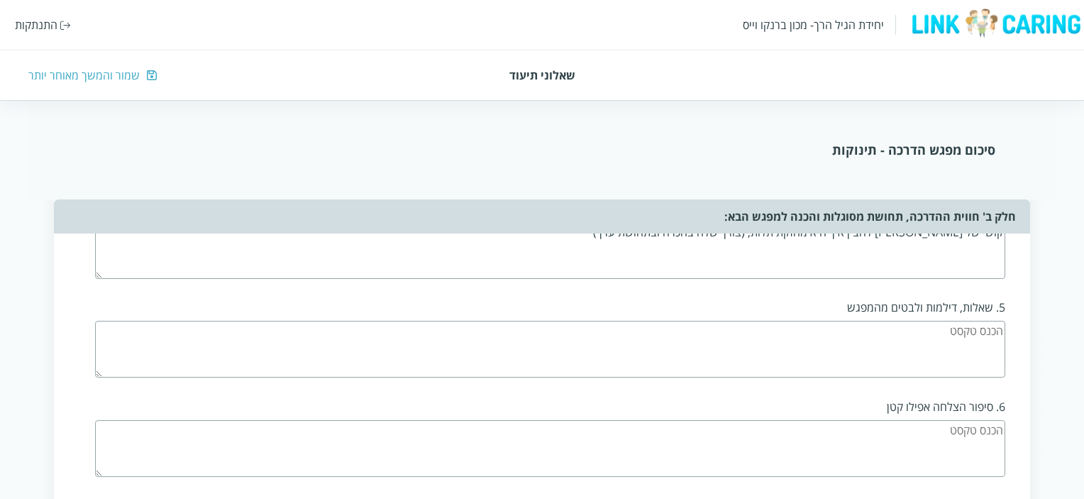
scroll to position [1603, 0]
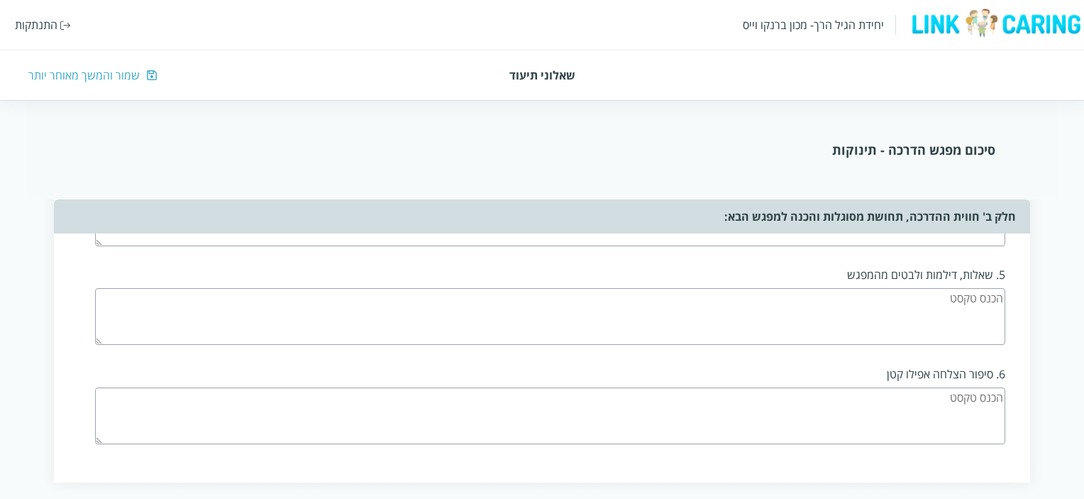
click at [972, 397] on textarea at bounding box center [550, 415] width 910 height 57
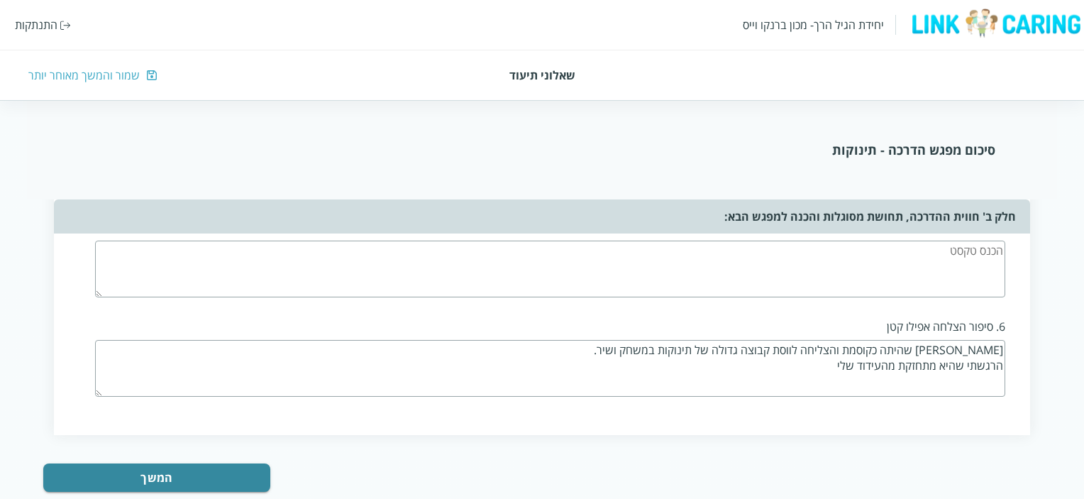
scroll to position [1674, 0]
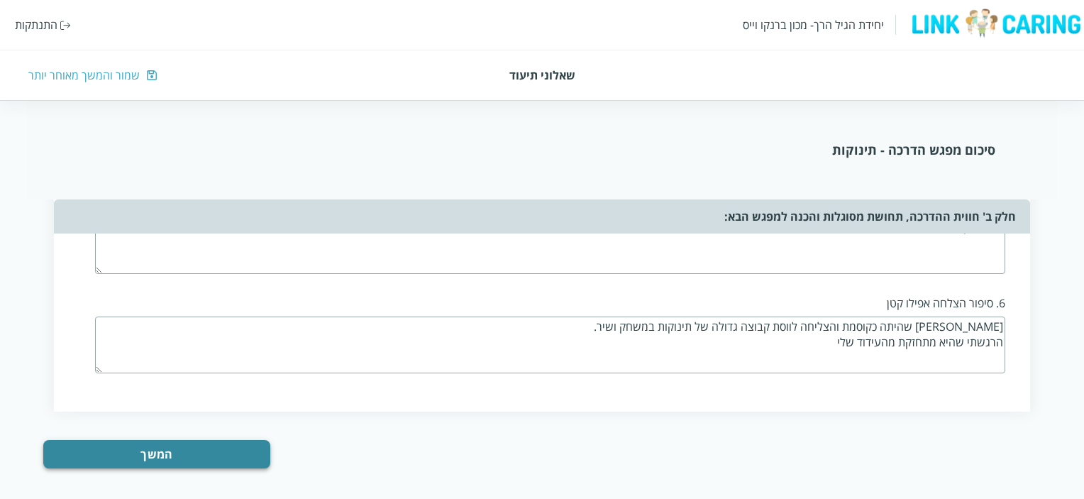
type textarea "פטריסה שהיתה כקוסמת והצליחה לווסת קבוצה גדולה של תינוקות במשחק ושיר. הרגשתי שהי…"
click at [148, 441] on button "המשך" at bounding box center [156, 454] width 227 height 28
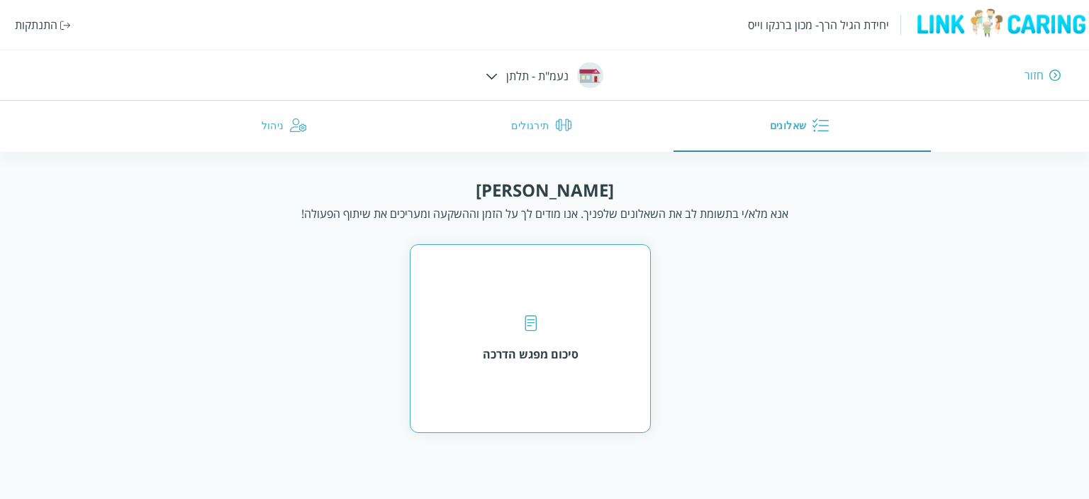
click at [516, 330] on div "סיכום מפגש הדרכה" at bounding box center [531, 338] width 96 height 47
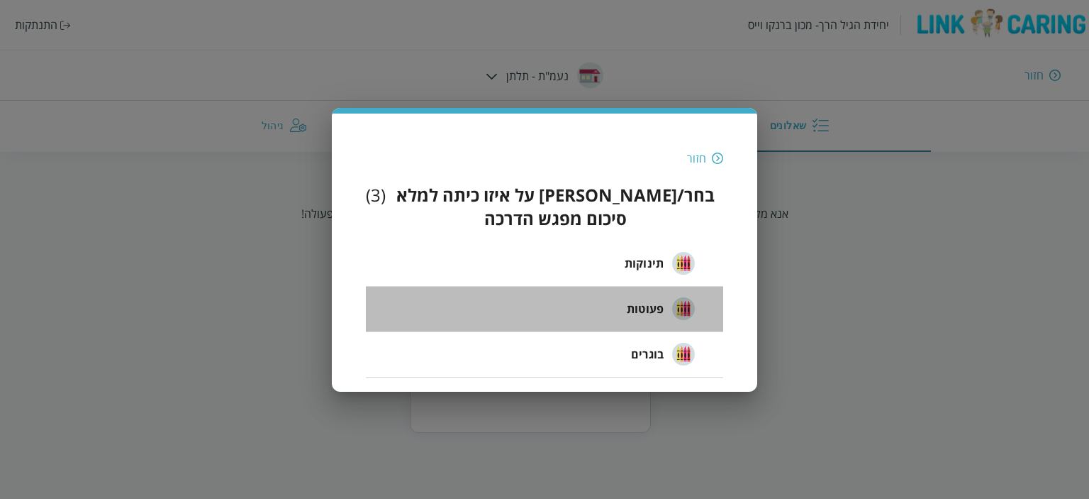
click at [633, 304] on span "פעוטות" at bounding box center [645, 308] width 37 height 17
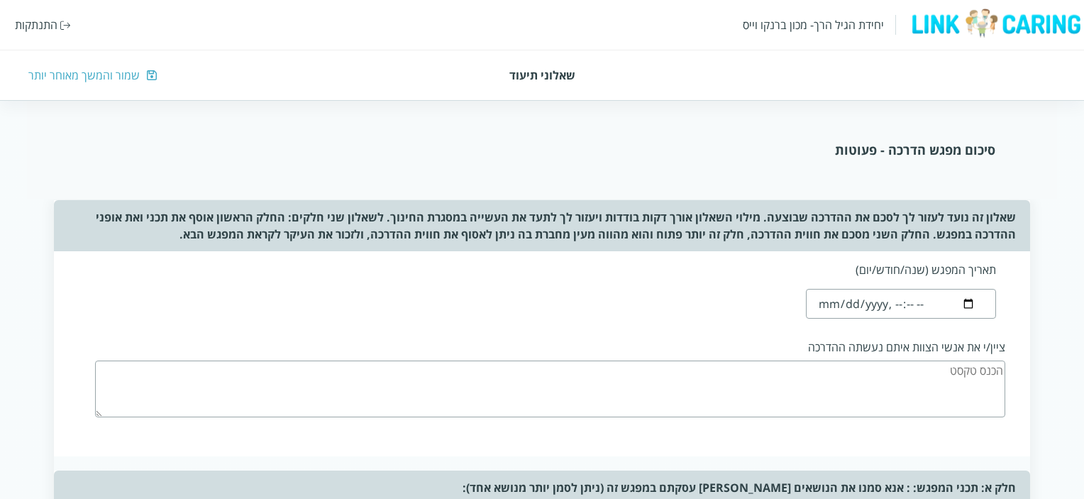
click at [835, 301] on input "datetime-local" at bounding box center [900, 304] width 189 height 30
type input "2025-09-29T18:08"
click at [921, 364] on textarea at bounding box center [550, 388] width 910 height 57
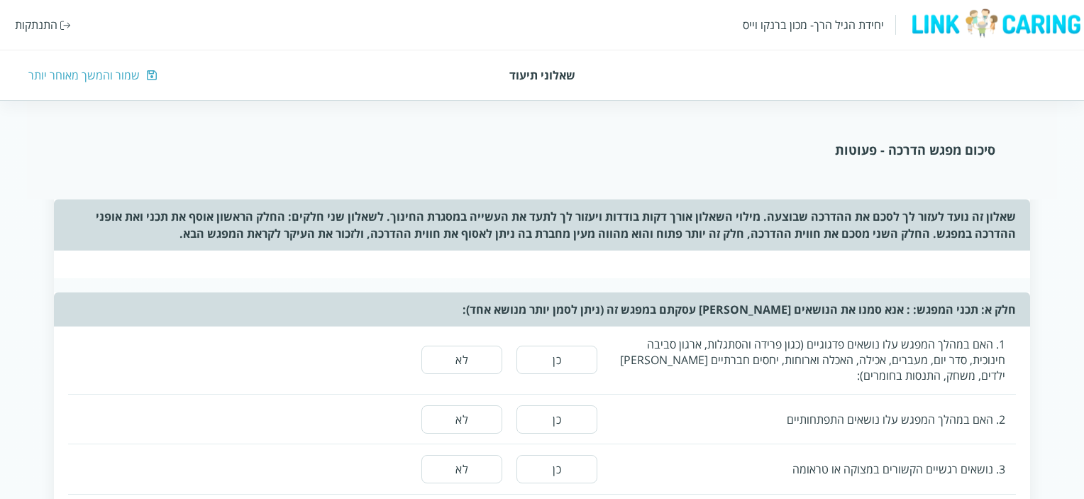
scroll to position [213, 0]
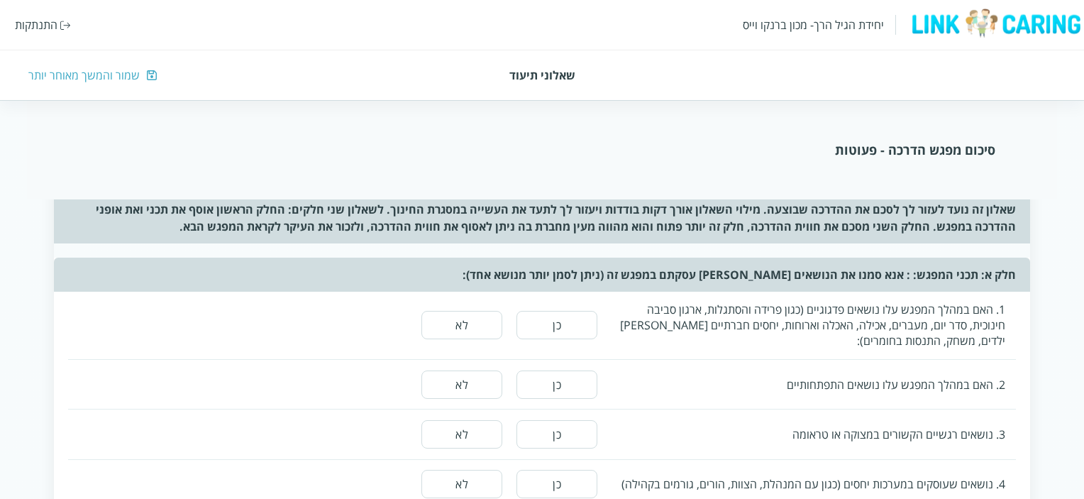
type textarea "שירלי, מירב"
click at [543, 319] on button "כן" at bounding box center [556, 325] width 81 height 28
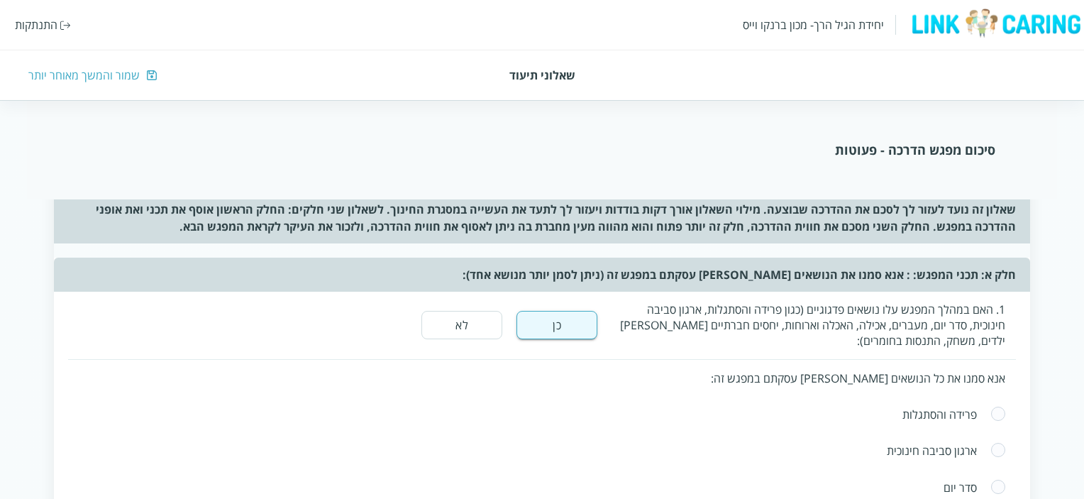
scroll to position [284, 0]
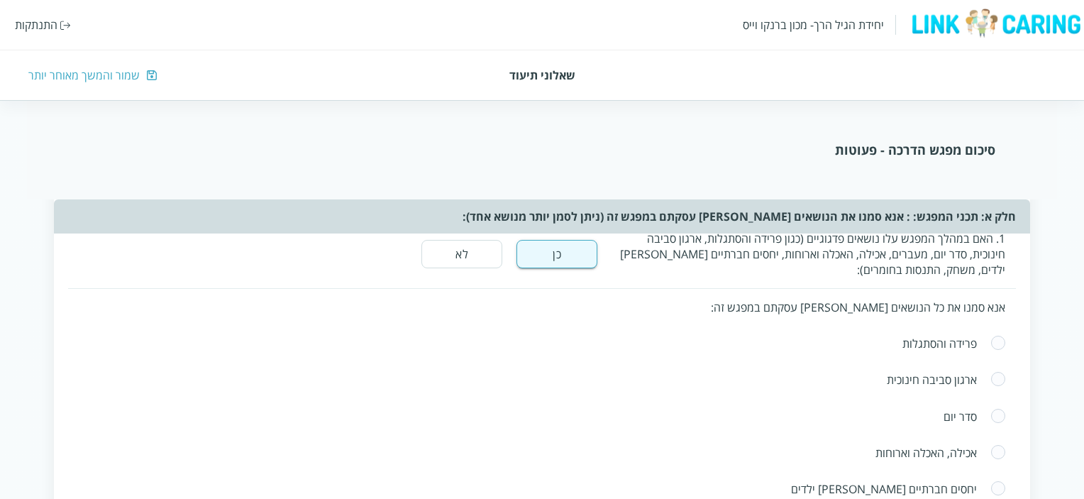
click at [996, 338] on span at bounding box center [998, 343] width 16 height 17
click at [996, 335] on span at bounding box center [998, 343] width 16 height 17
radio input "false"
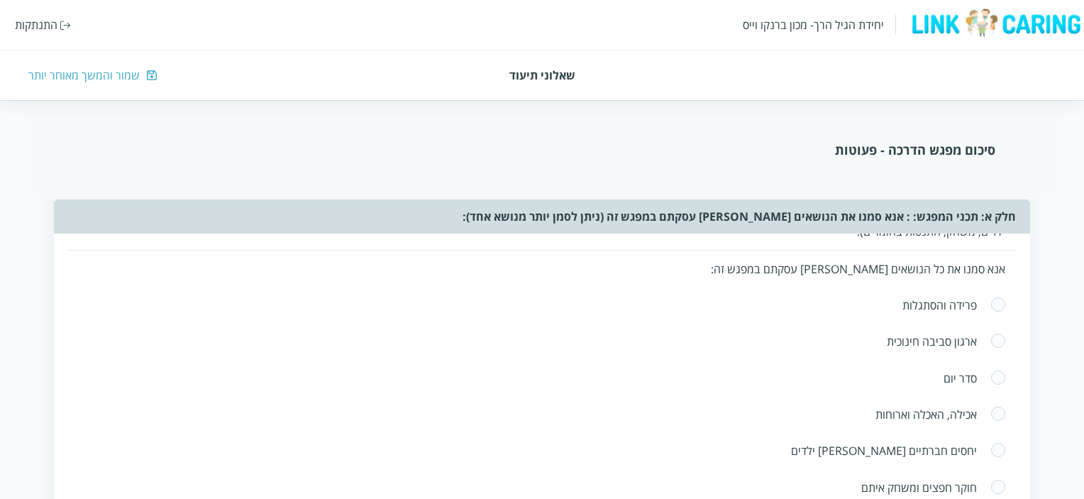
scroll to position [355, 0]
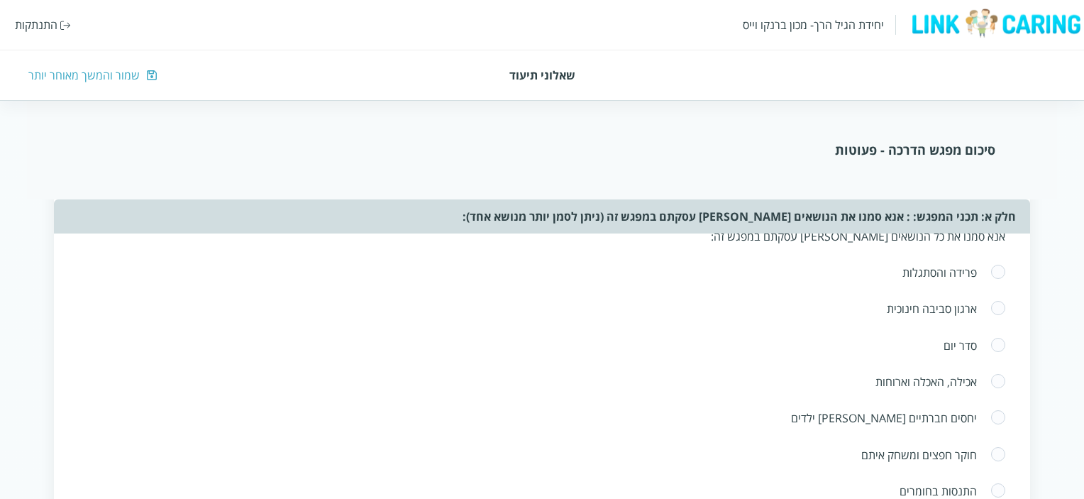
click at [999, 489] on span at bounding box center [998, 490] width 16 height 17
radio input "true"
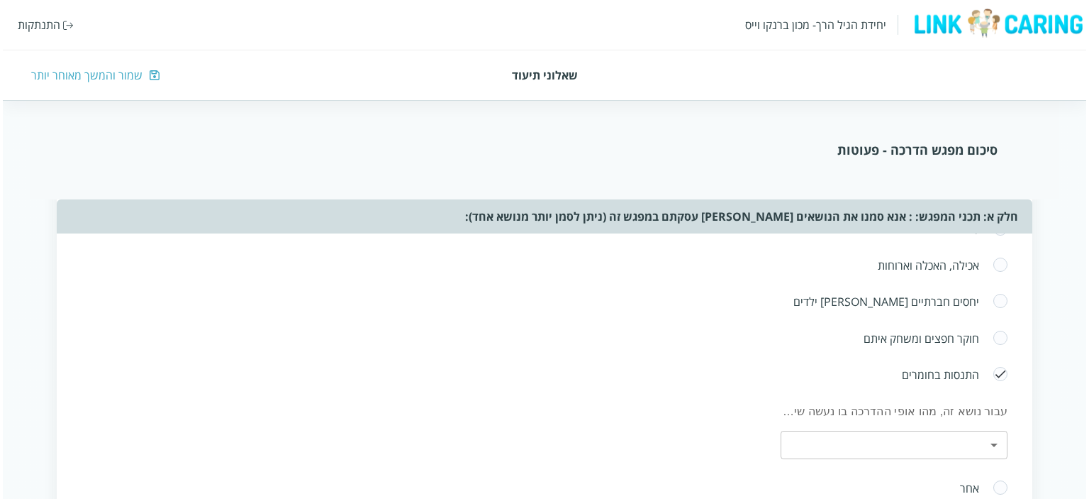
scroll to position [638, 0]
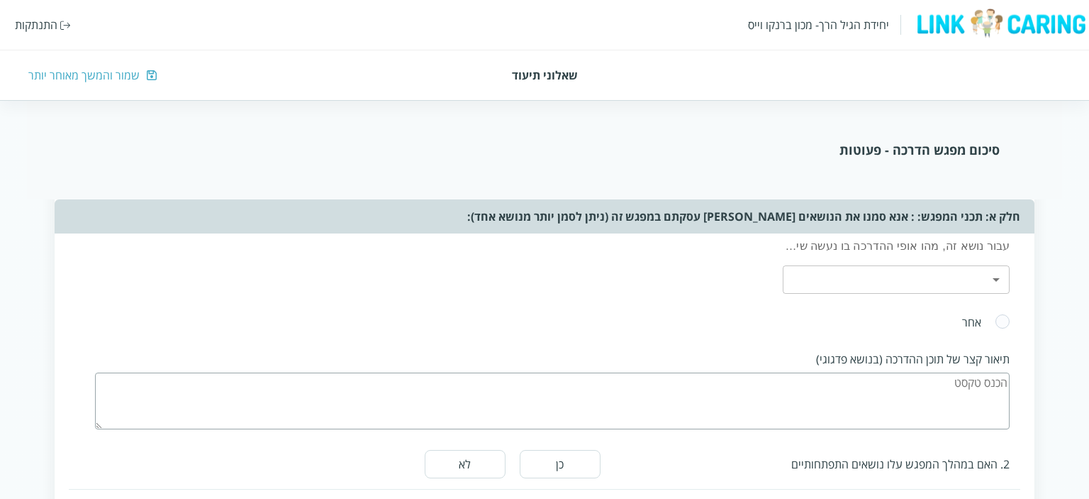
click at [994, 273] on body "יחידת הגיל הרך- מכון ברנקו וייס התנתקות שאלוני תיעוד שמור והמשך מאוחר יותר סיכו…" at bounding box center [544, 469] width 1089 height 1927
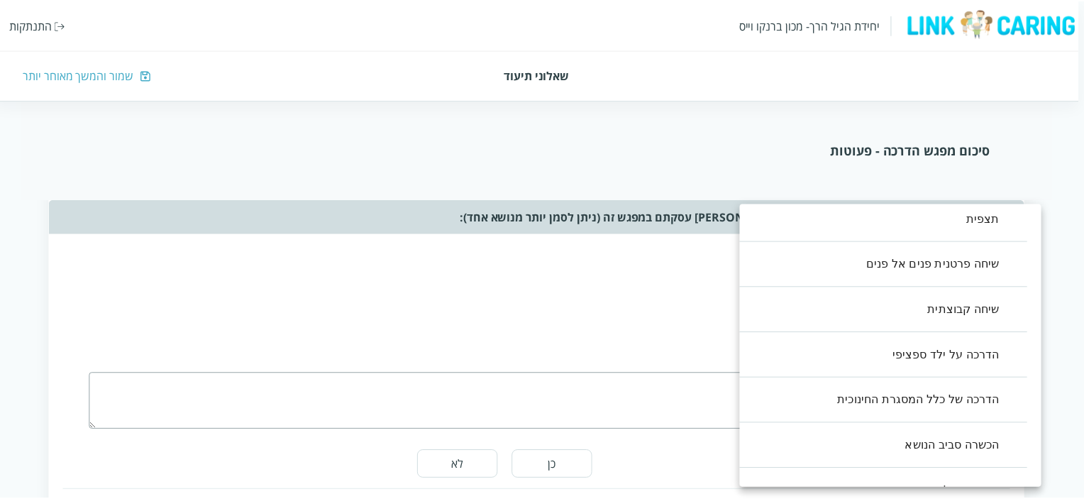
scroll to position [0, 0]
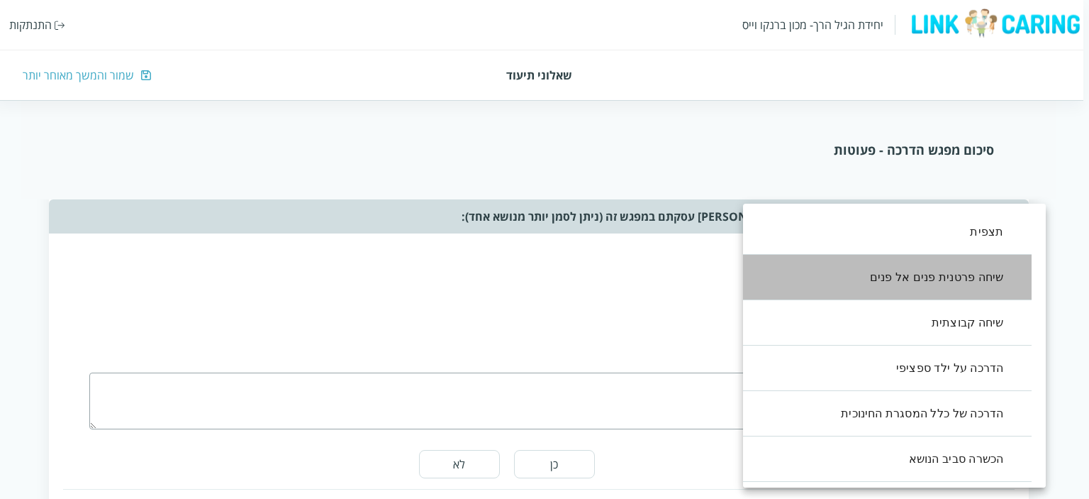
click at [939, 281] on li "שיחה פרטנית פנים אל פנים" at bounding box center [880, 277] width 303 height 45
type input ",1"
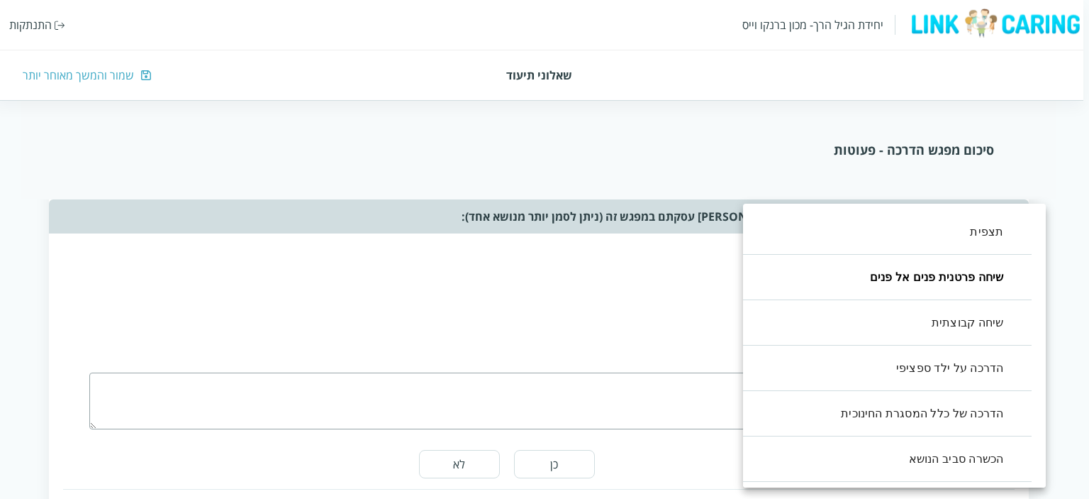
click at [635, 406] on div at bounding box center [544, 249] width 1089 height 499
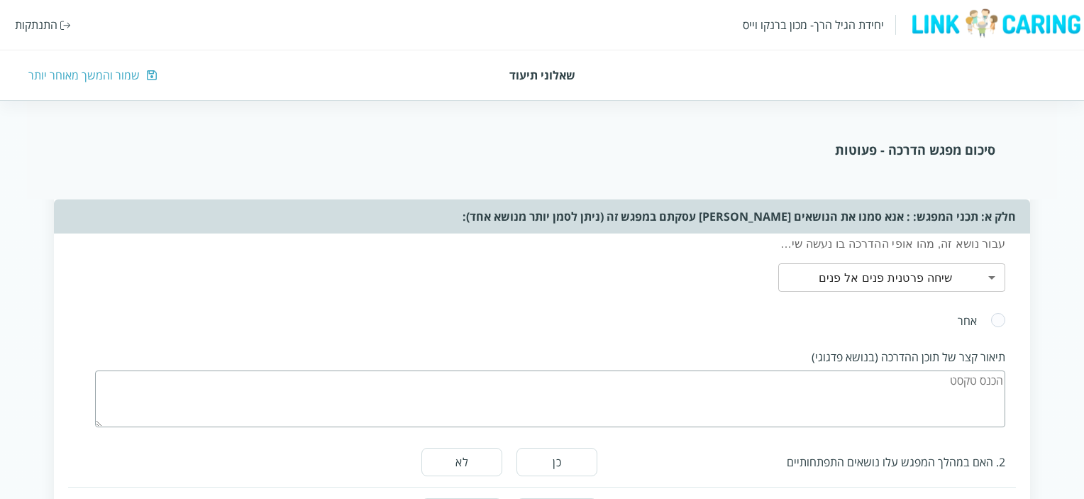
click at [913, 394] on textarea at bounding box center [550, 398] width 910 height 57
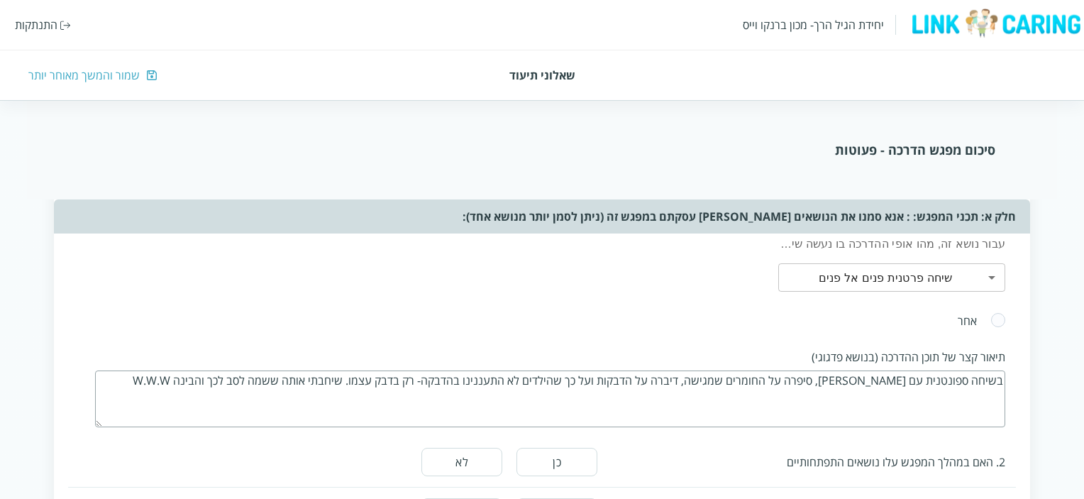
click at [308, 374] on textarea "בשיחה ספונטנית עם שירלי, סיפרה על החומרים שמגישה, דיברה על הדבקות ועל כך שהילדי…" at bounding box center [550, 398] width 910 height 57
click at [395, 374] on textarea "בשיחה ספונטנית עם שירלי, סיפרה על החומרים שמגישה, דיברה על הדבקות ועל כך שהילדי…" at bounding box center [550, 398] width 910 height 57
click at [213, 376] on textarea "בשיחה ספונטנית עם שירלי, סיפרה על החומרים שמגישה, דיברה על הדבקות ועל כך שהילדי…" at bounding box center [550, 398] width 910 height 57
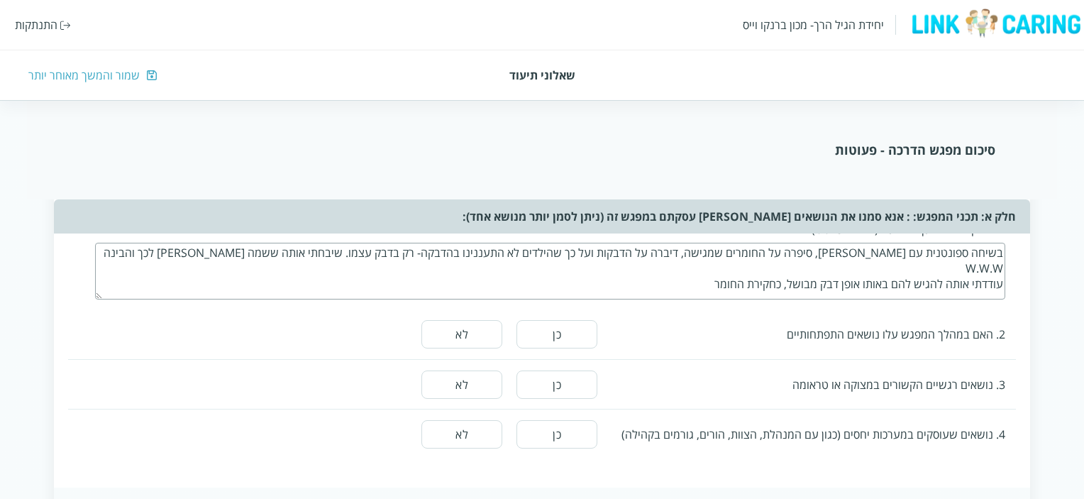
scroll to position [780, 0]
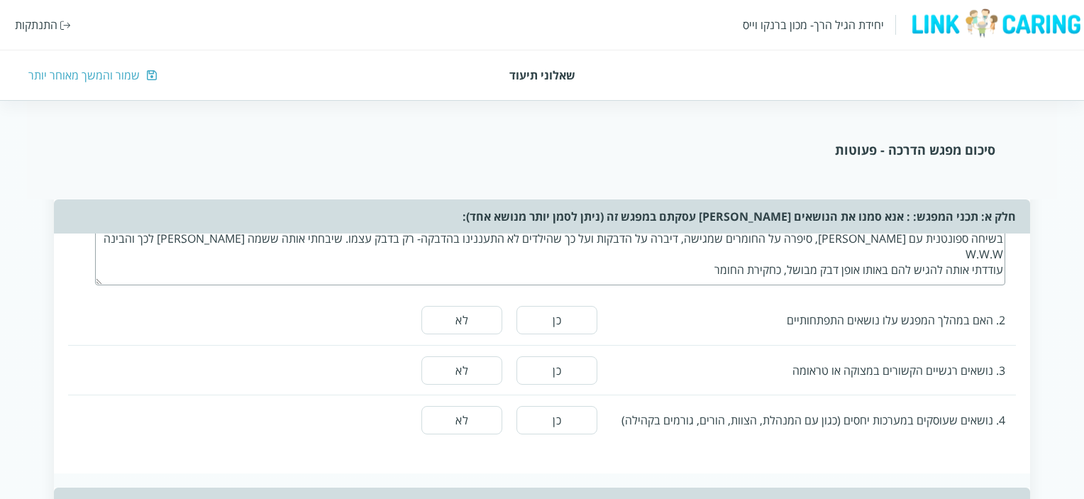
type textarea "בשיחה ספונטנית עם שירלי, סיפרה על החומרים שמגישה, דיברה על הדבקות ועל כך שהילדי…"
click at [553, 321] on button "כן" at bounding box center [556, 320] width 81 height 28
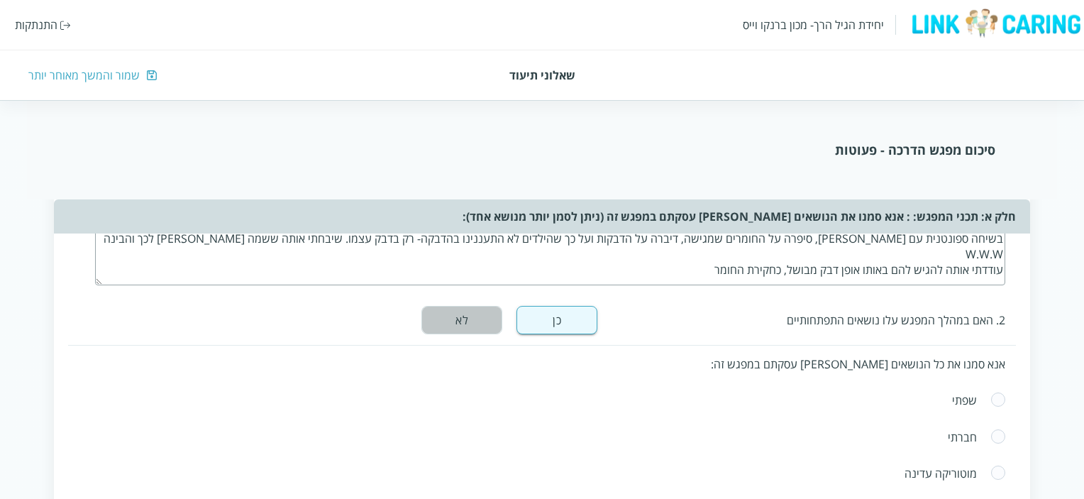
click at [459, 309] on button "לא" at bounding box center [461, 320] width 81 height 28
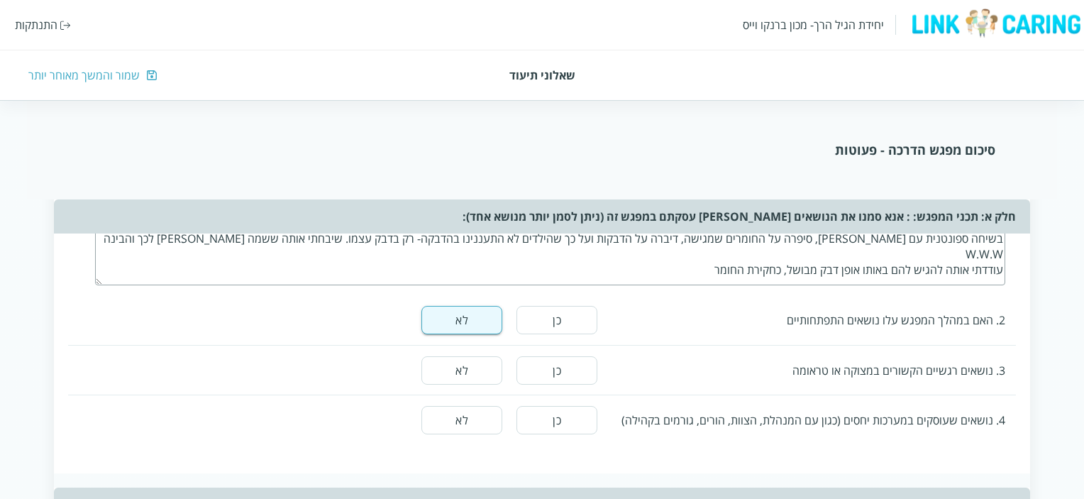
click at [460, 366] on button "לא" at bounding box center [461, 370] width 81 height 28
click at [460, 416] on button "לא" at bounding box center [461, 420] width 81 height 28
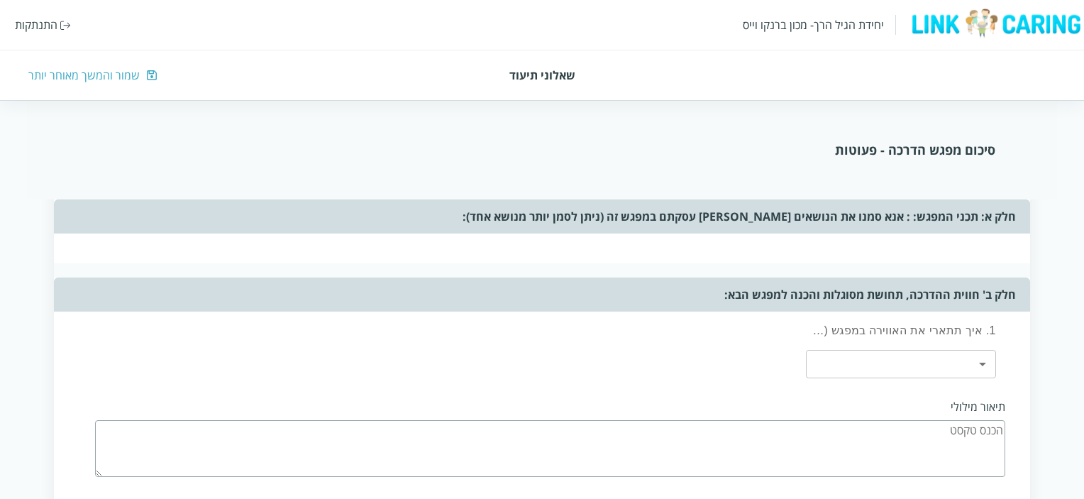
scroll to position [993, 0]
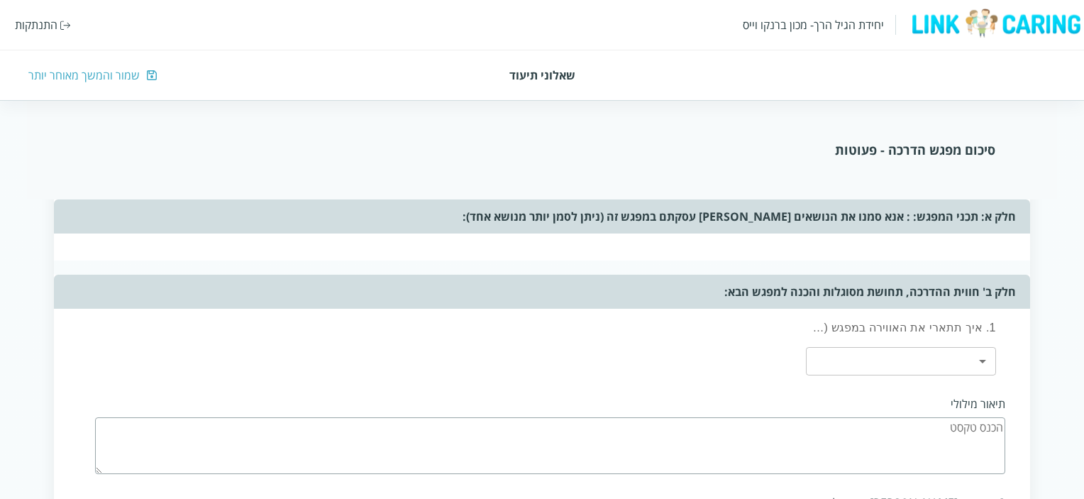
click at [981, 355] on body "יחידת הגיל הרך- מכון ברנקו וייס התנתקות שאלוני תיעוד שמור והמשך מאוחר יותר סיכו…" at bounding box center [542, 113] width 1084 height 1924
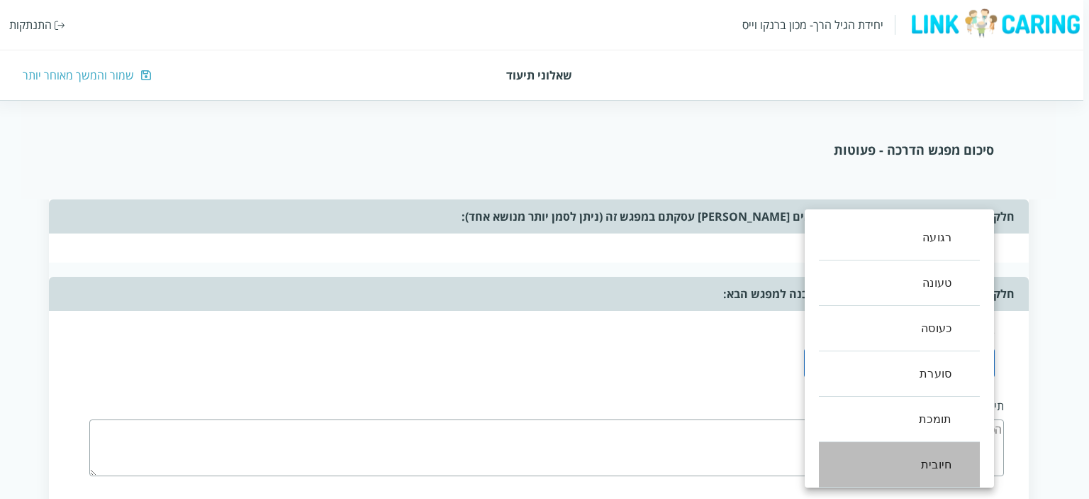
click at [940, 466] on li "חיובית" at bounding box center [899, 464] width 161 height 45
type input ",5"
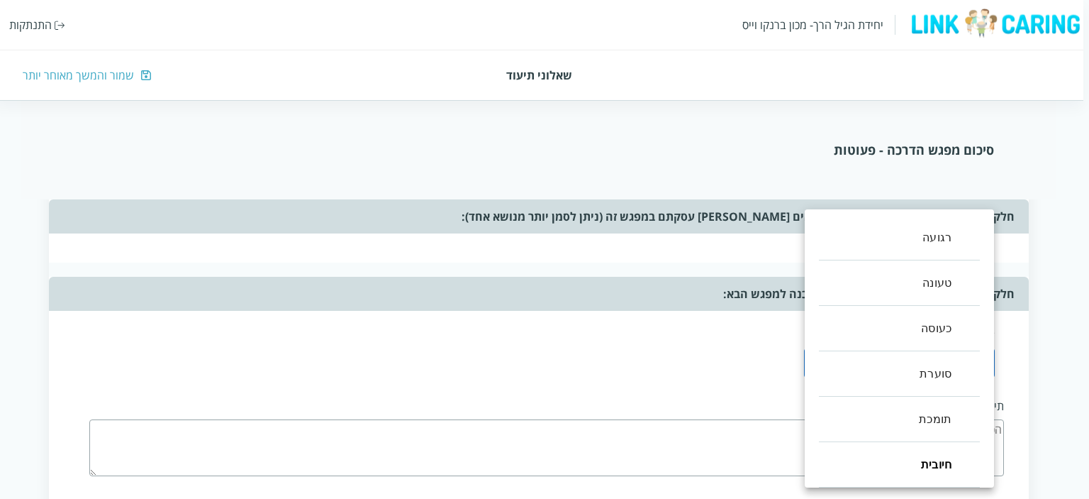
click at [735, 349] on div at bounding box center [544, 249] width 1089 height 499
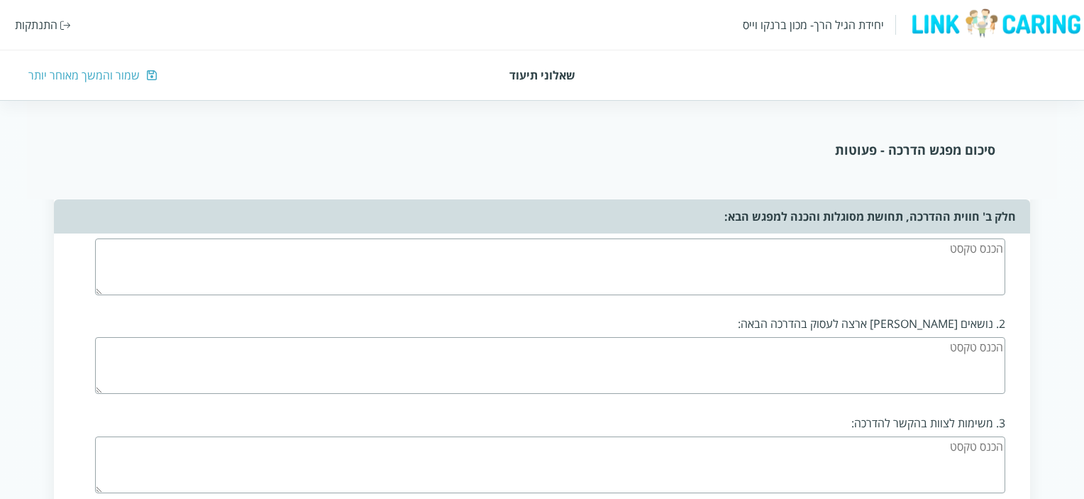
scroll to position [1206, 0]
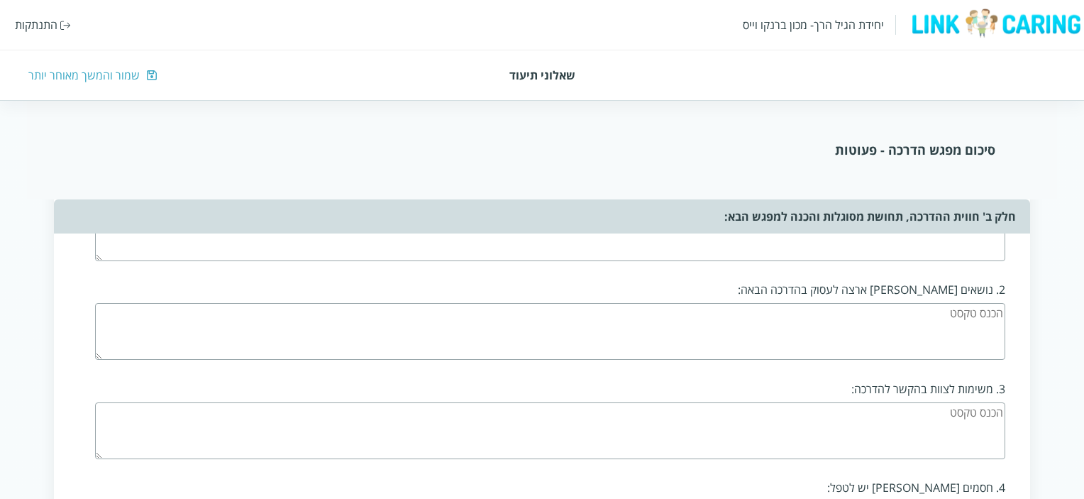
click at [951, 316] on textarea at bounding box center [550, 331] width 910 height 57
type textarea "המשך שיחה על חוויות של פעוטות בהגשת החומרים, חיזוק ה W.W.W של שירלי ושל האחרות"
click at [899, 422] on textarea at bounding box center [550, 430] width 910 height 57
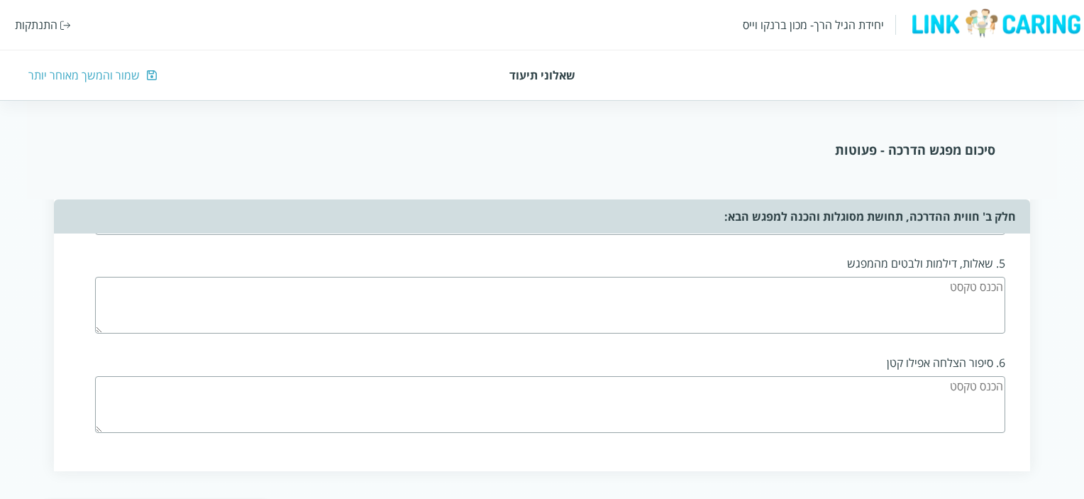
scroll to position [1560, 0]
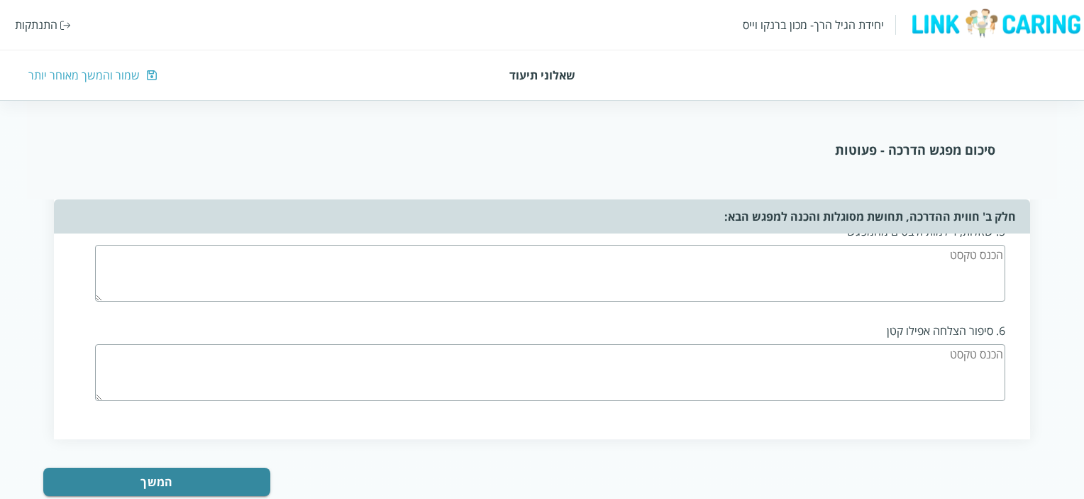
click at [928, 363] on textarea at bounding box center [550, 372] width 910 height 57
click at [884, 356] on textarea at bounding box center [550, 372] width 910 height 57
type textarea "שירלי פתוחה ורוצה לשמוע ממני."
click at [144, 467] on button "המשך" at bounding box center [156, 481] width 227 height 28
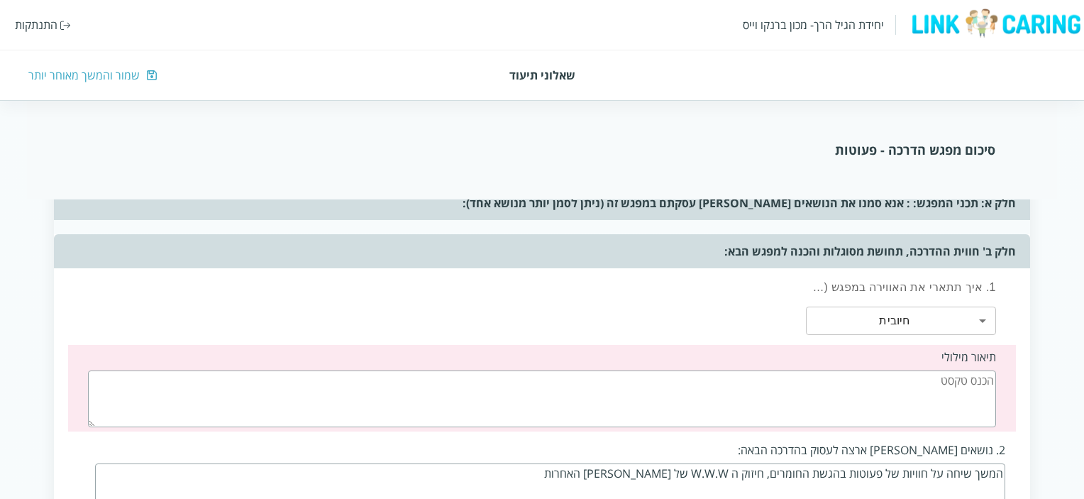
scroll to position [1024, 0]
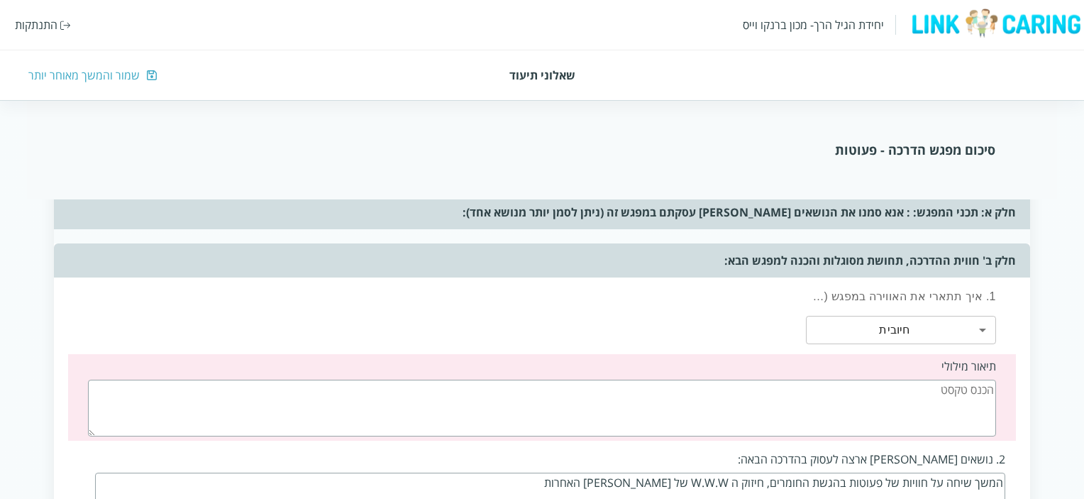
click at [868, 391] on textarea at bounding box center [541, 407] width 907 height 57
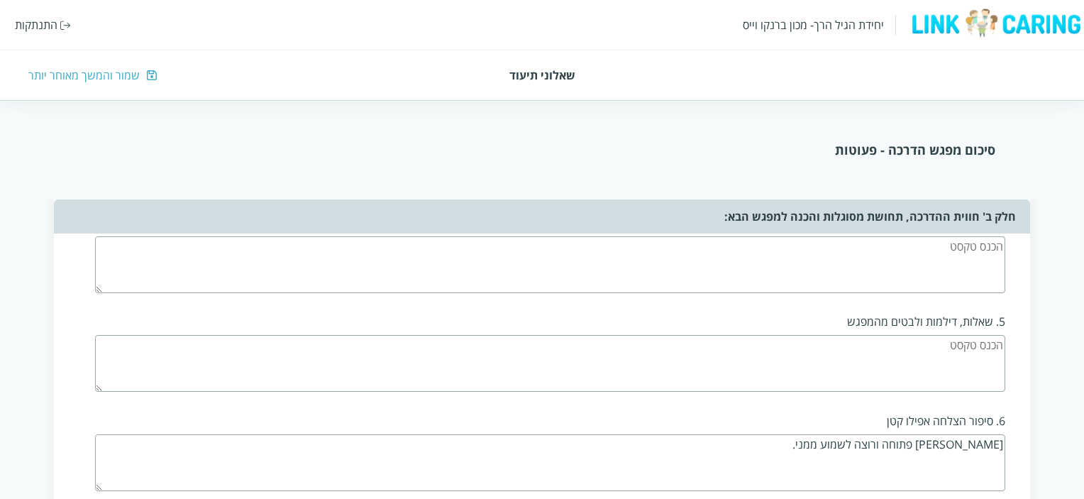
scroll to position [1589, 0]
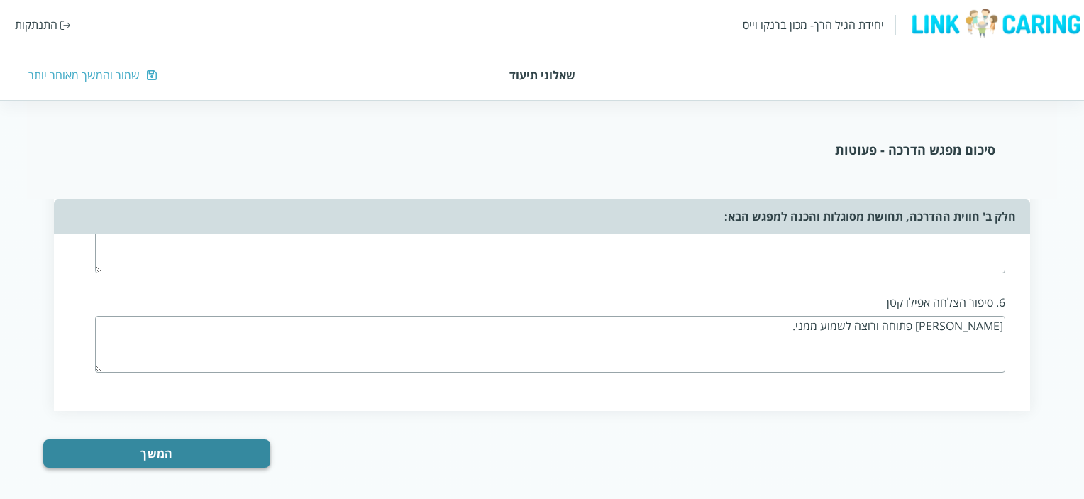
type textarea "לא מפגש אלא שיחה ספונטנית על ההסתגלות ומתוכה עלה נושא הגשת החומרים, כהמשך לסדנה…"
click at [150, 442] on button "המשך" at bounding box center [156, 453] width 227 height 28
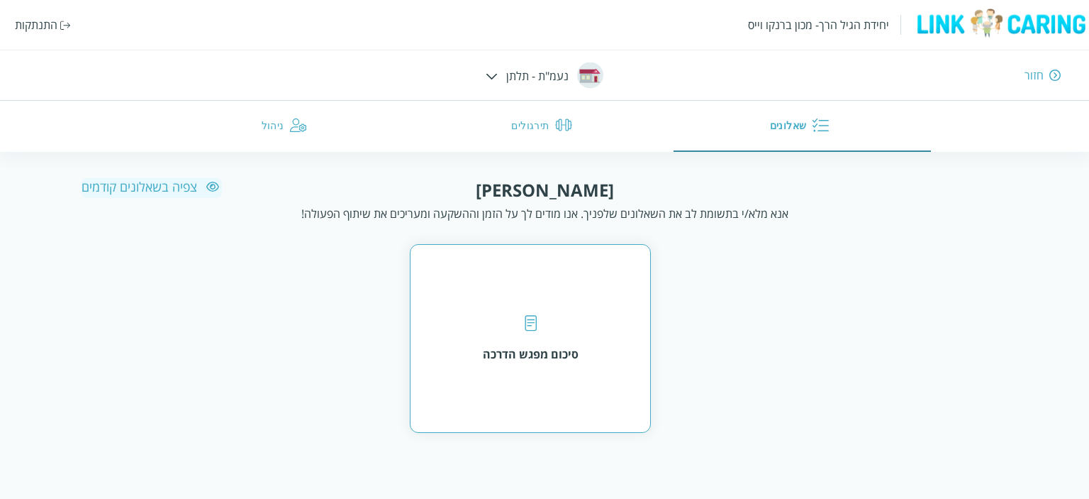
click at [508, 354] on div "סיכום מפגש הדרכה" at bounding box center [531, 354] width 96 height 16
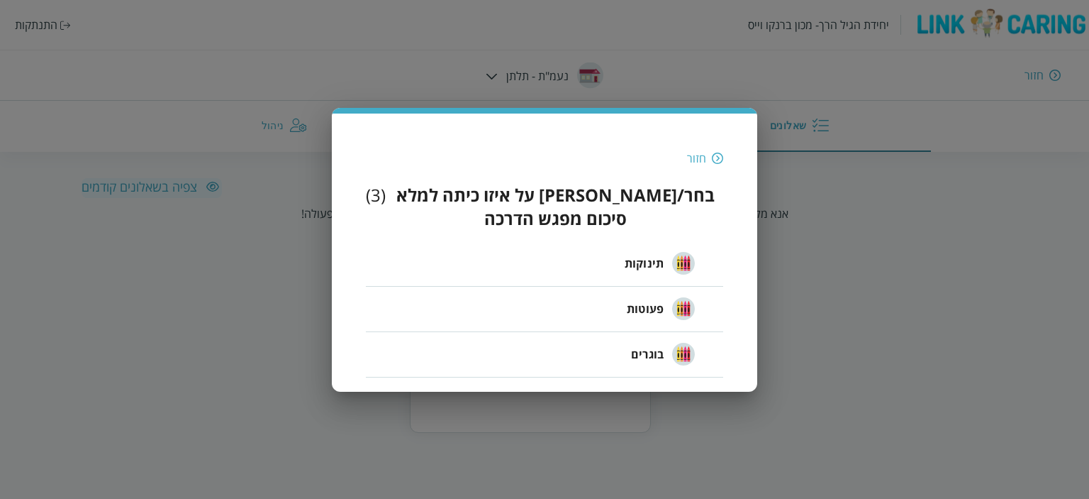
click at [647, 345] on span "בוגרים" at bounding box center [647, 353] width 33 height 17
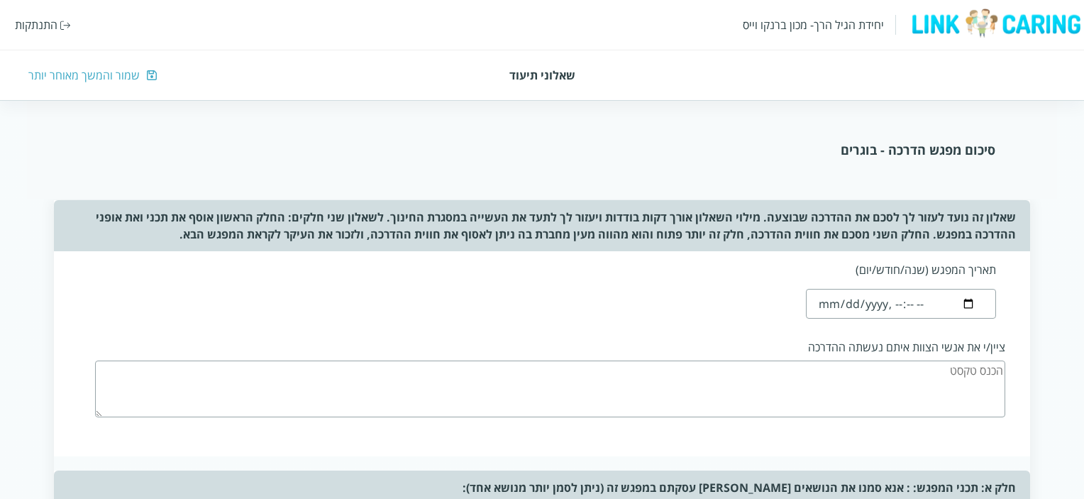
click at [837, 301] on input "datetime-local" at bounding box center [900, 304] width 189 height 30
type input "2025-09-29T18:16"
click at [888, 377] on textarea at bounding box center [550, 388] width 910 height 57
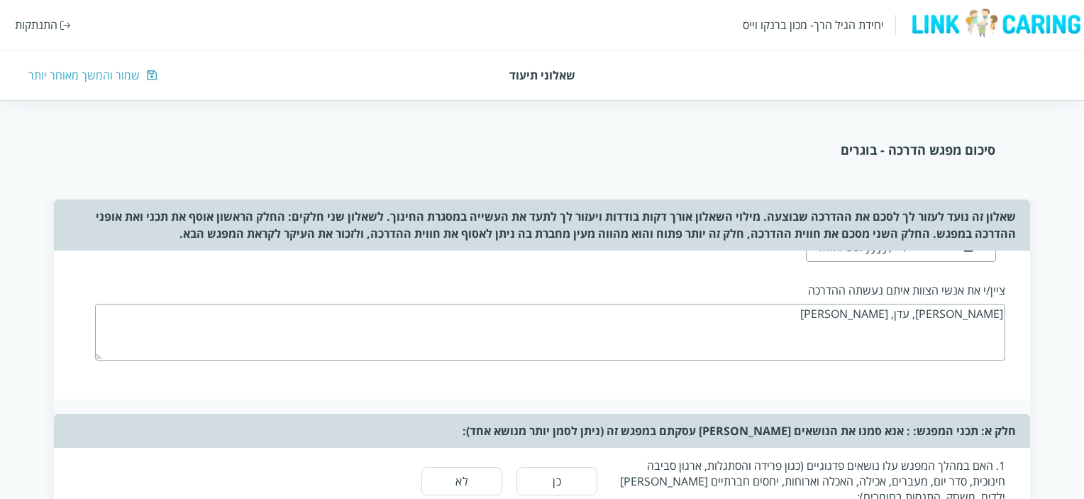
scroll to position [142, 0]
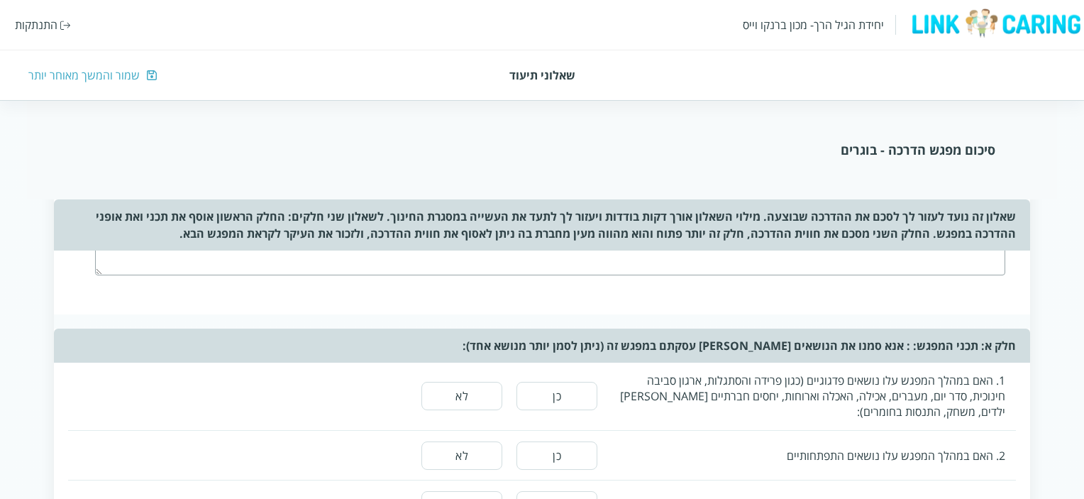
type textarea "אורלי, עדן, טליה"
click at [574, 392] on button "כן" at bounding box center [556, 396] width 81 height 28
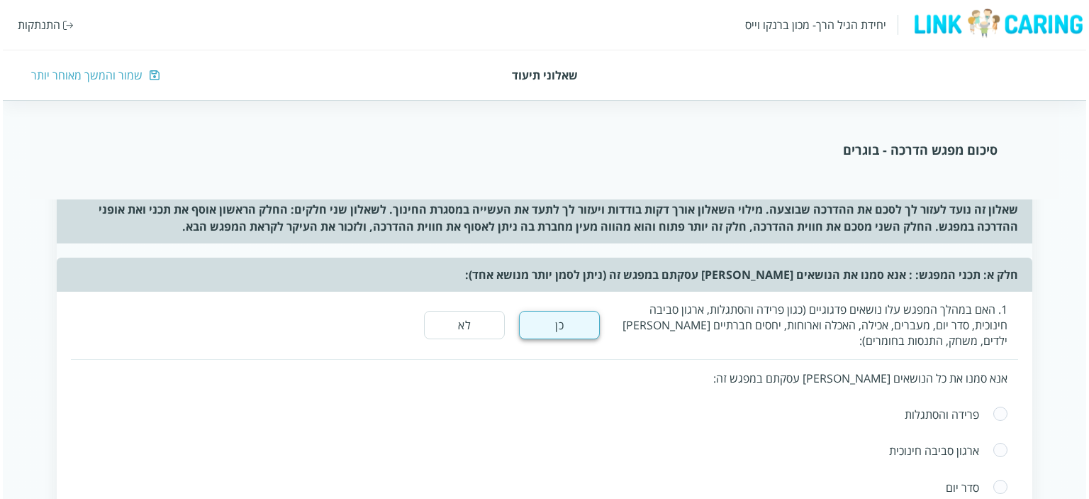
scroll to position [284, 0]
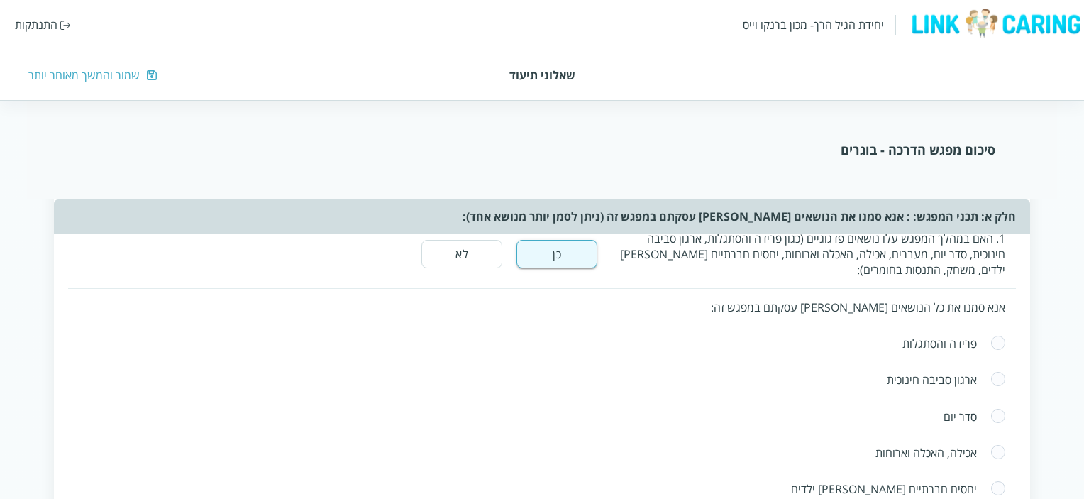
click at [994, 342] on span at bounding box center [998, 343] width 16 height 17
radio input "true"
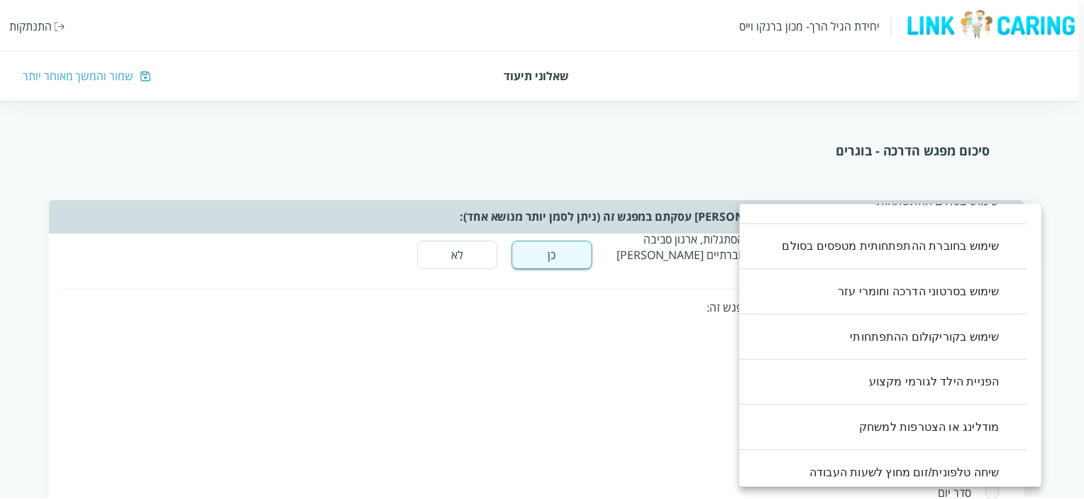
scroll to position [312, 0]
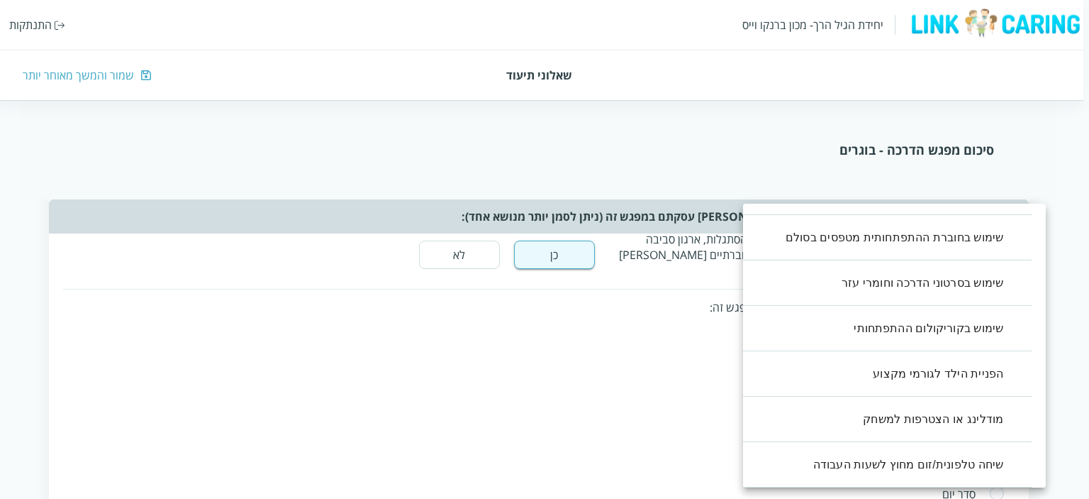
click at [939, 416] on li "מודלינג או הצטרפות למשחק" at bounding box center [880, 418] width 303 height 45
type input ",11"
click at [672, 390] on div at bounding box center [544, 249] width 1089 height 499
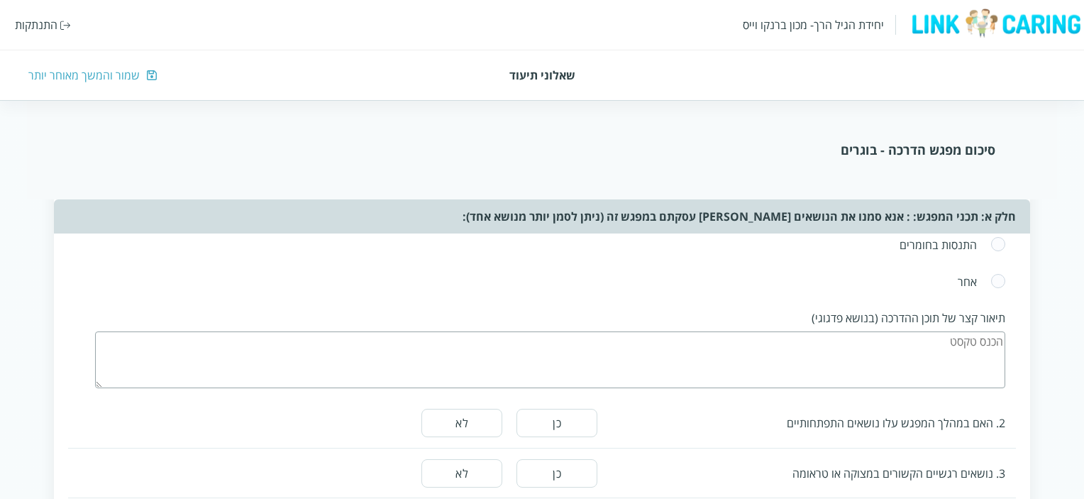
scroll to position [709, 0]
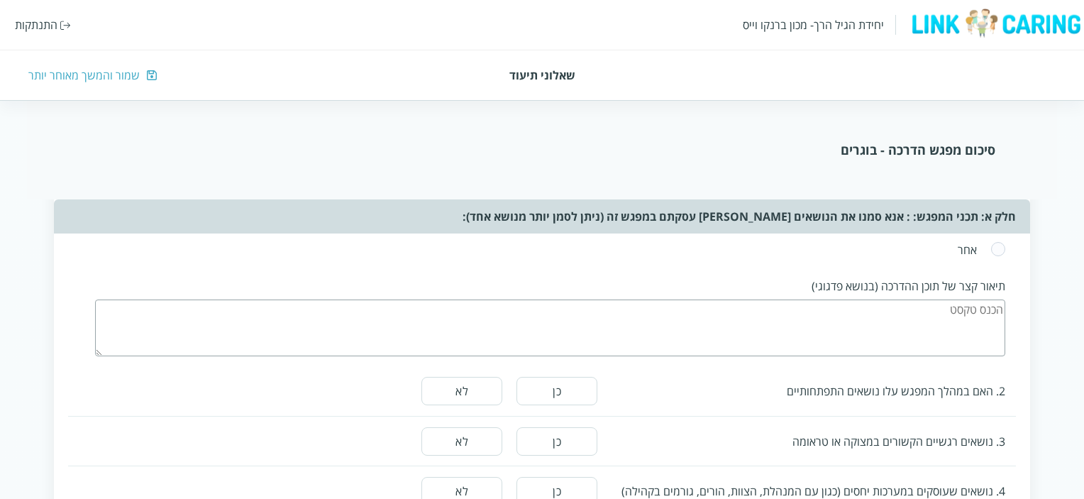
click at [931, 318] on textarea at bounding box center [550, 327] width 910 height 57
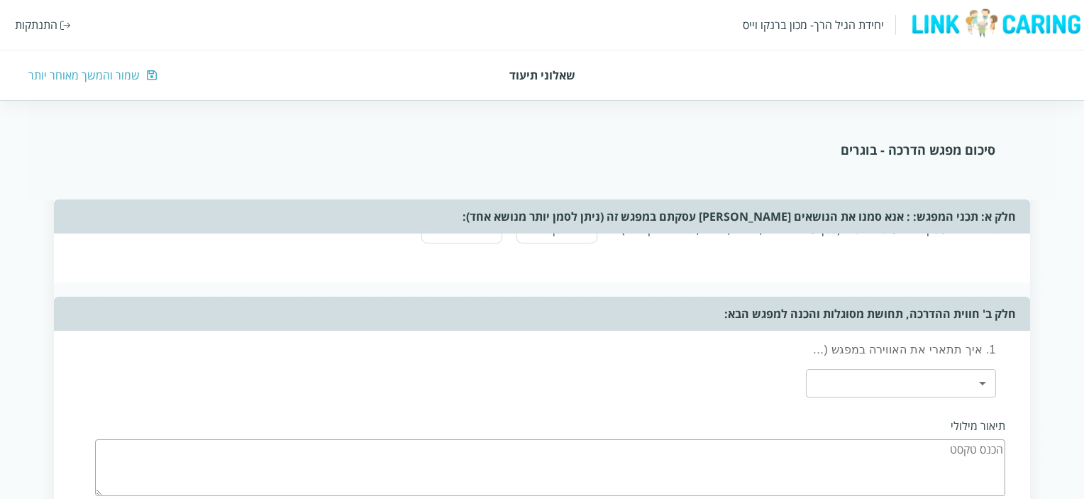
scroll to position [993, 0]
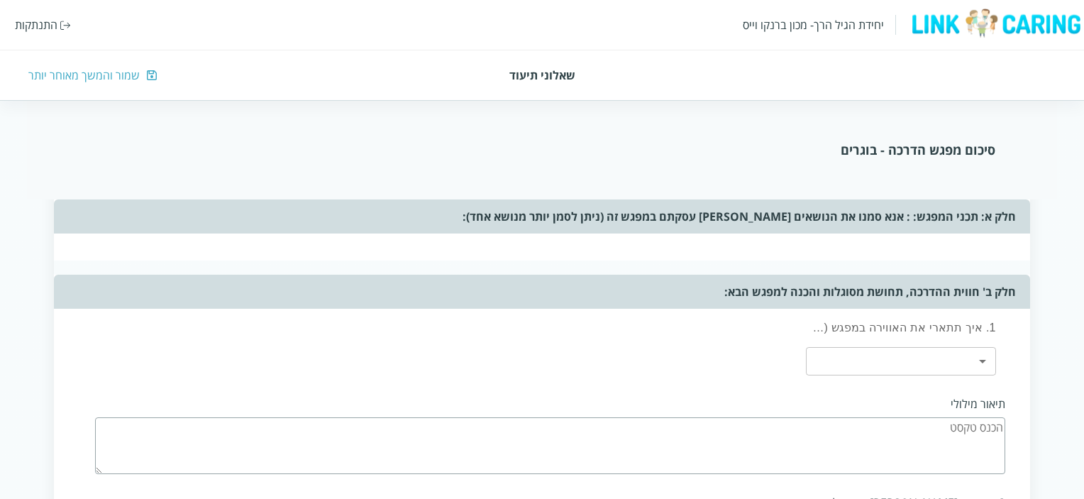
type textarea "תוך כדי עבודה, הראיתי לטליה איך יעל, המתקשה, יצרה איתה קשר אמון ומח]פשת את קירב…"
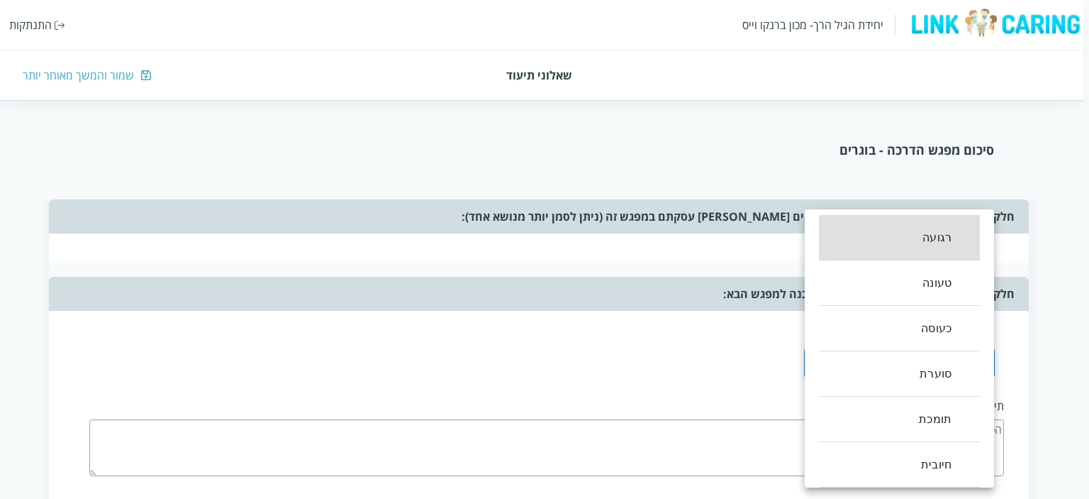
click at [979, 352] on body "יחידת הגיל הרך- מכון ברנקו וייס התנתקות שאלוני תיעוד שמור והמשך מאוחר יותר סיכו…" at bounding box center [541, 114] width 1095 height 1927
click at [924, 453] on li "חיובית" at bounding box center [899, 464] width 161 height 45
type input ",5"
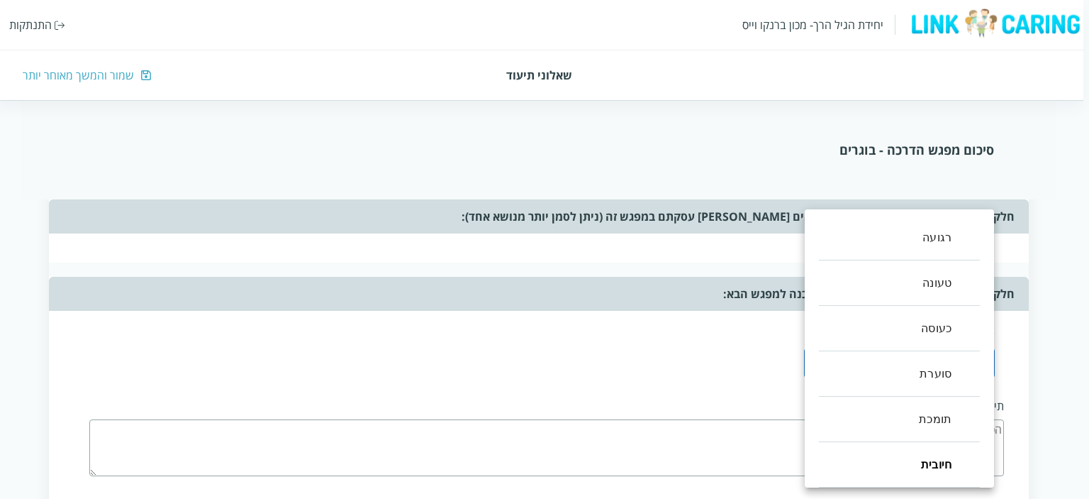
click at [753, 422] on div at bounding box center [544, 249] width 1089 height 499
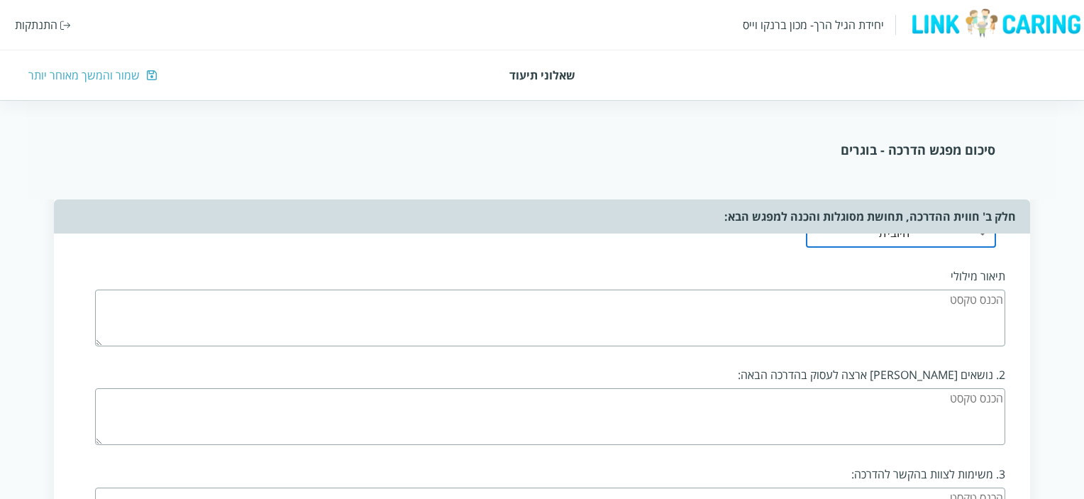
scroll to position [1135, 0]
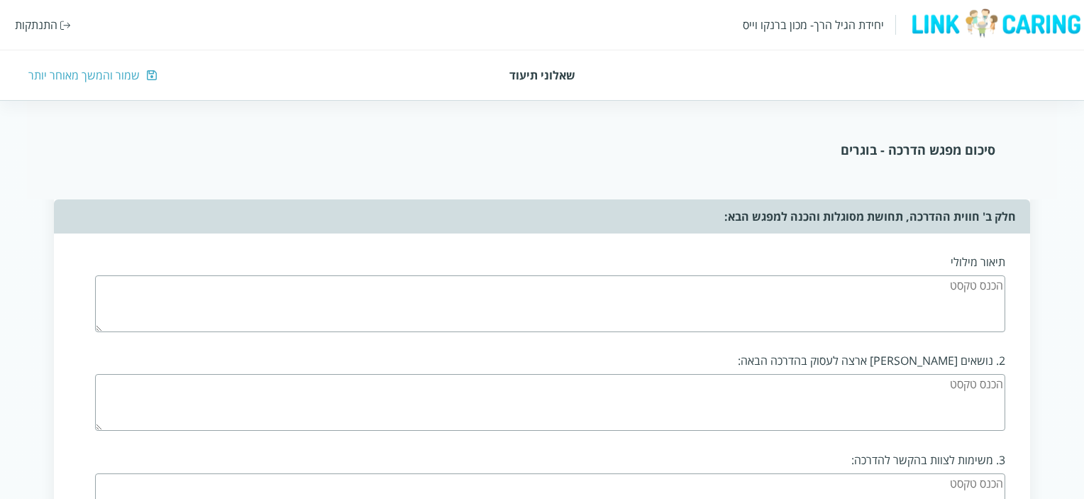
click at [891, 287] on textarea at bounding box center [550, 303] width 910 height 57
click at [953, 275] on textarea "טליה נהנהתה מהמחמאות שלי, הרגישה שהיא מצליחה" at bounding box center [550, 303] width 910 height 57
drag, startPoint x: 895, startPoint y: 282, endPoint x: 930, endPoint y: 286, distance: 35.6
click at [930, 286] on textarea "טליה נהנתה מהמחמאות שלי, הרגישה שהיא מצליחה" at bounding box center [550, 303] width 910 height 57
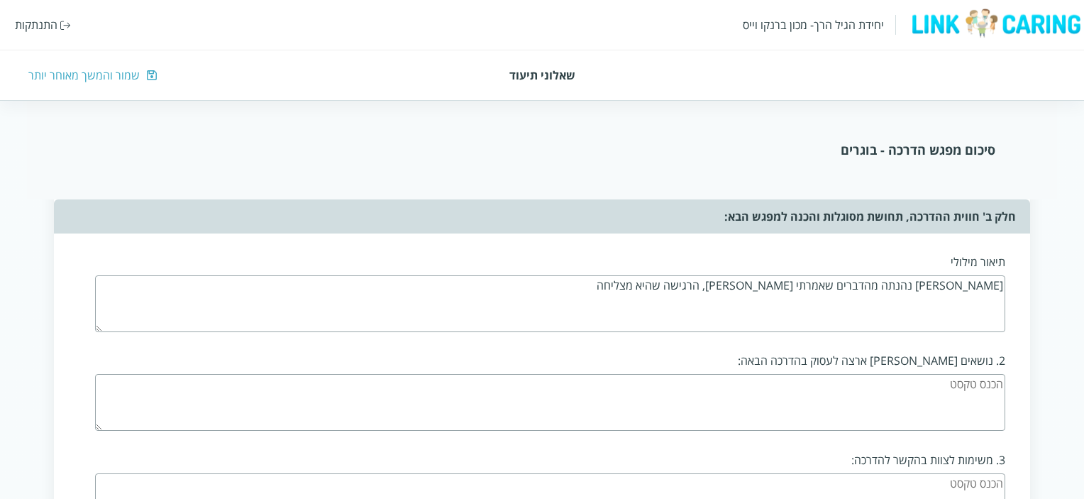
click at [739, 281] on textarea "טליה נהנתה מהדברים שאמרתי שלי, הרגישה שהיא מצליחה" at bounding box center [550, 303] width 910 height 57
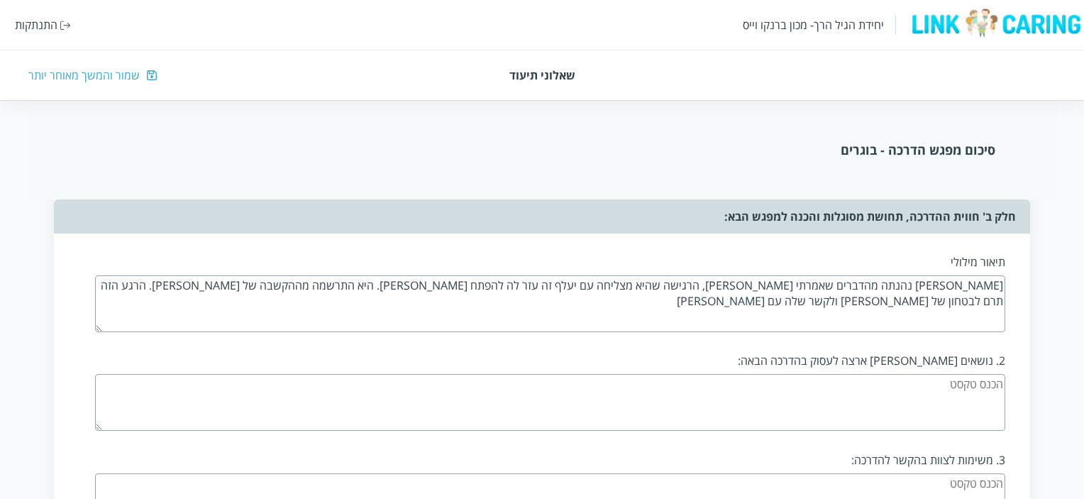
click at [357, 279] on textarea "טליה נהנתה מהדברים שאמרתי שלי, הרגישה שהיא מצליחה עם יעלף זה עזר לה להפתח אלי. …" at bounding box center [550, 303] width 910 height 57
type textarea "טליה נהנתה מהדברים שאמרתי שלי, הרגישה שהיא מצליחה עם יעלף זה עזר לה להפתח אלי. …"
click at [939, 390] on textarea at bounding box center [550, 402] width 910 height 57
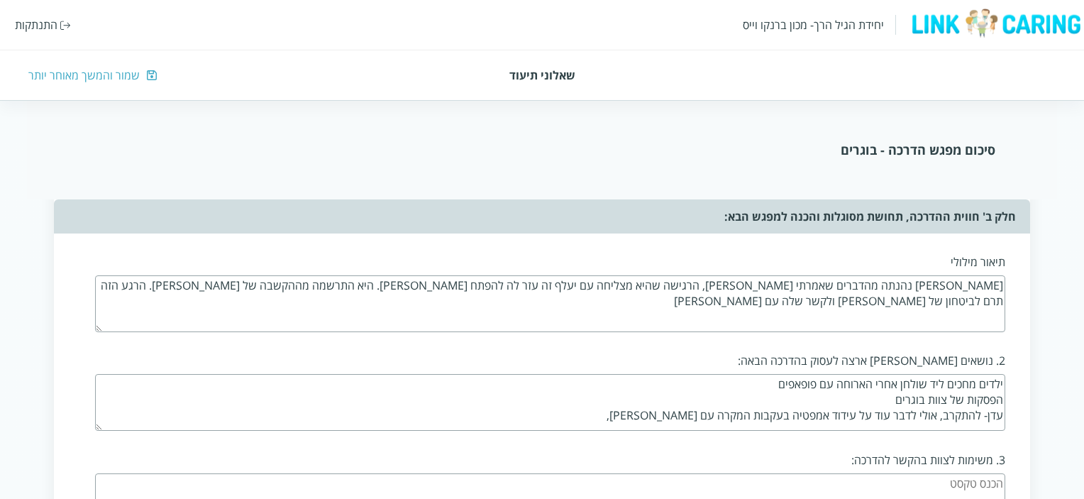
click at [893, 405] on textarea "ילדים מחכים ליד שולחן אחרי הארוחה עם פופאפים הפסקות של צוות בוגרים עדן- להתקרב,…" at bounding box center [550, 402] width 910 height 57
drag, startPoint x: 819, startPoint y: 407, endPoint x: 831, endPoint y: 407, distance: 12.1
click at [831, 407] on textarea "ילדים מחכים ליד שולחן אחרי הארוחה עם פופאפים הפסקות של צוות בוגרים עדן- להתקרב,…" at bounding box center [550, 402] width 910 height 57
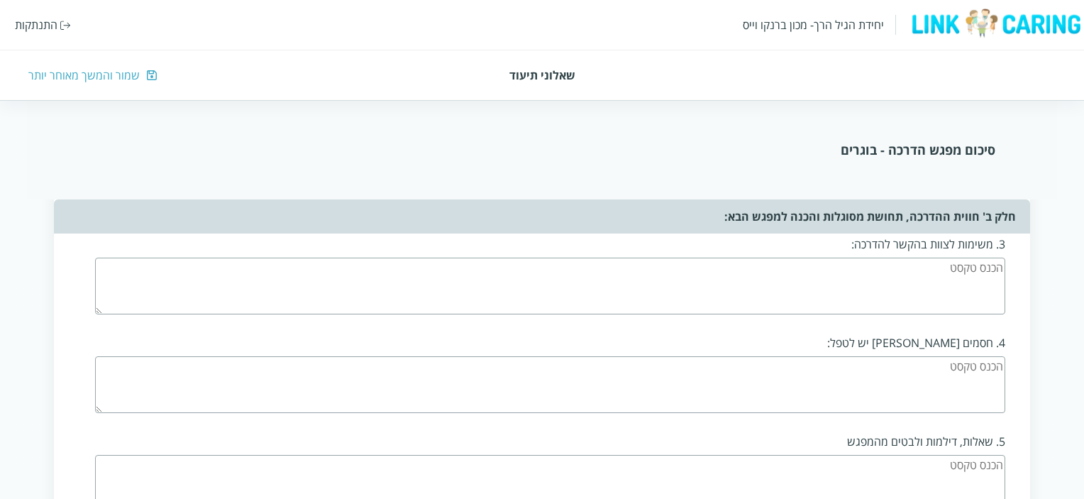
scroll to position [1347, 0]
type textarea "ילדים מחכים ליד שולחן אחרי הארוחה עם פופאפים הפסקות של צוות בוגרים עדן- להתקרב,…"
click at [942, 364] on textarea at bounding box center [550, 387] width 910 height 57
type textarea "גישתה הביהביוריסטית של אורלי"
click at [941, 465] on textarea at bounding box center [550, 485] width 910 height 57
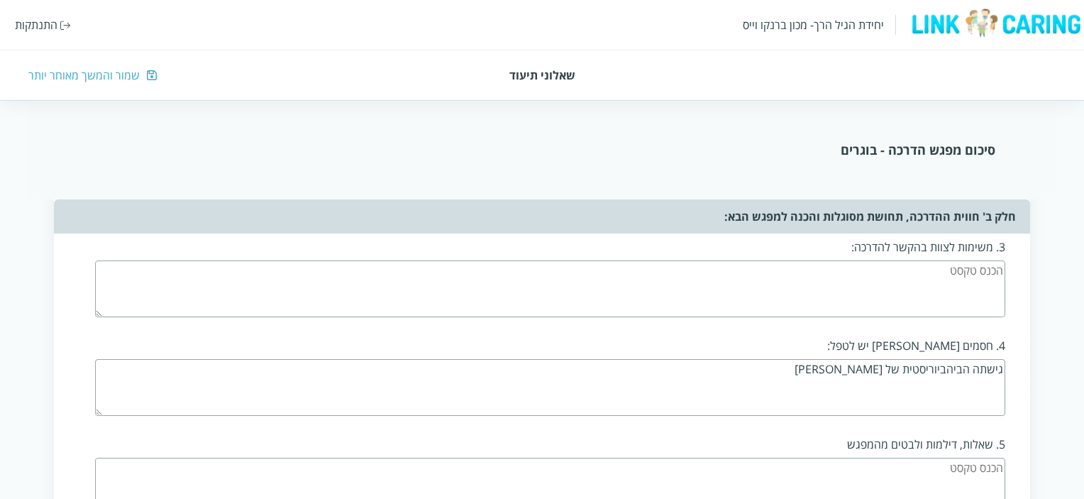
click at [941, 465] on textarea at bounding box center [550, 485] width 910 height 57
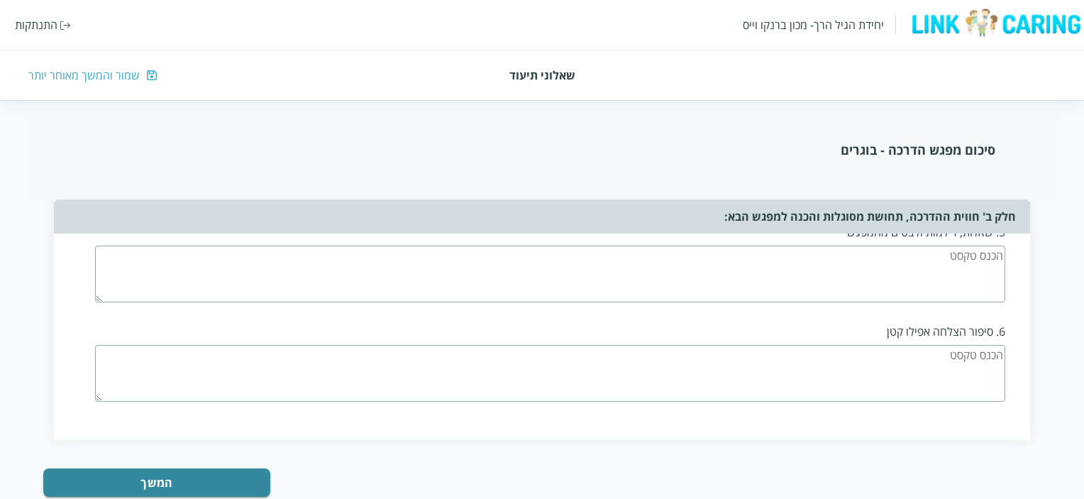
scroll to position [1560, 0]
click at [945, 348] on textarea at bounding box center [550, 372] width 910 height 57
type textarea "חיזוק הביטחון של טליה"
click at [162, 473] on button "המשך" at bounding box center [156, 481] width 227 height 28
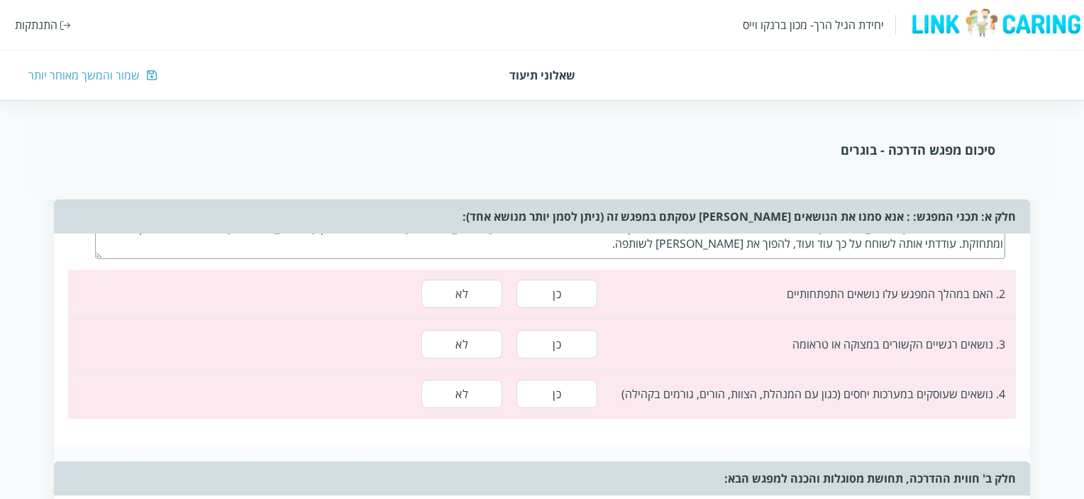
scroll to position [774, 0]
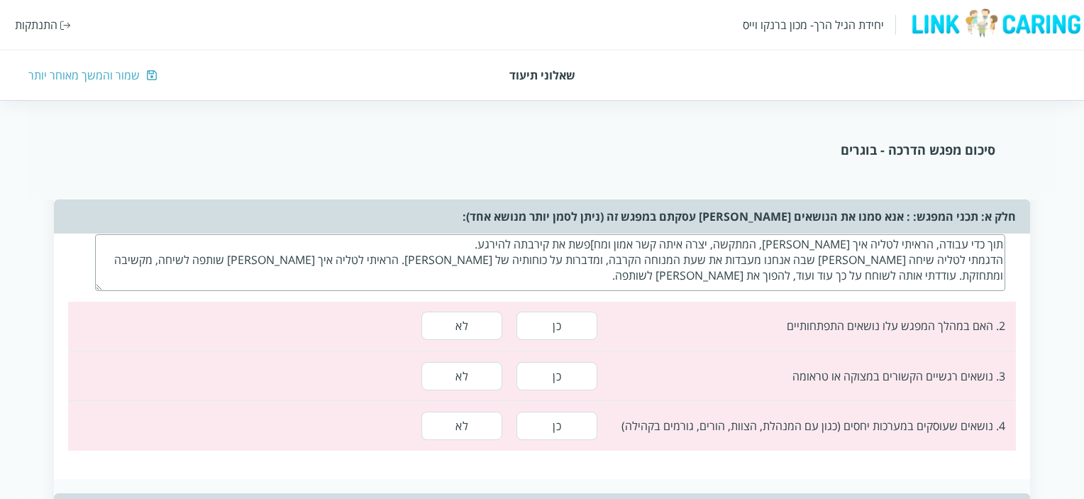
click at [455, 320] on button "לא" at bounding box center [461, 325] width 81 height 28
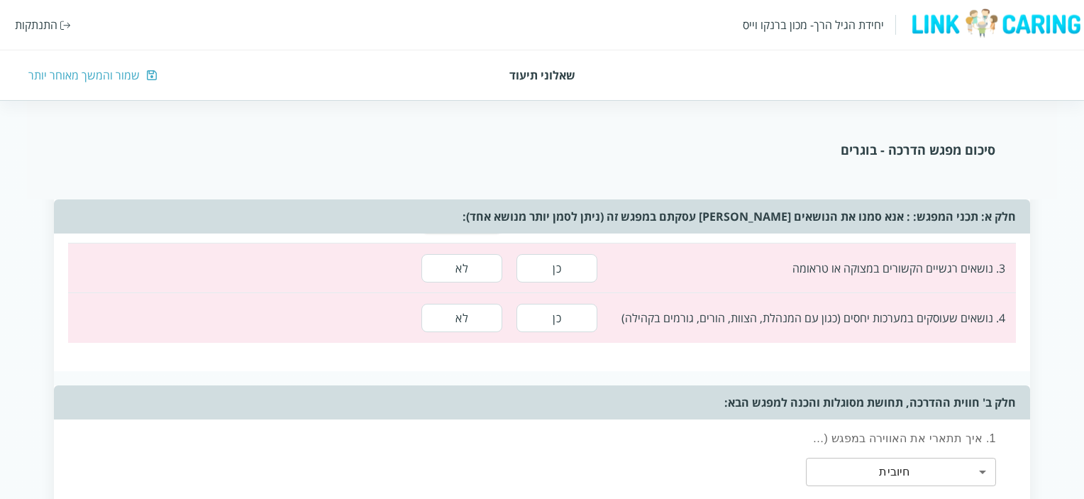
scroll to position [895, 0]
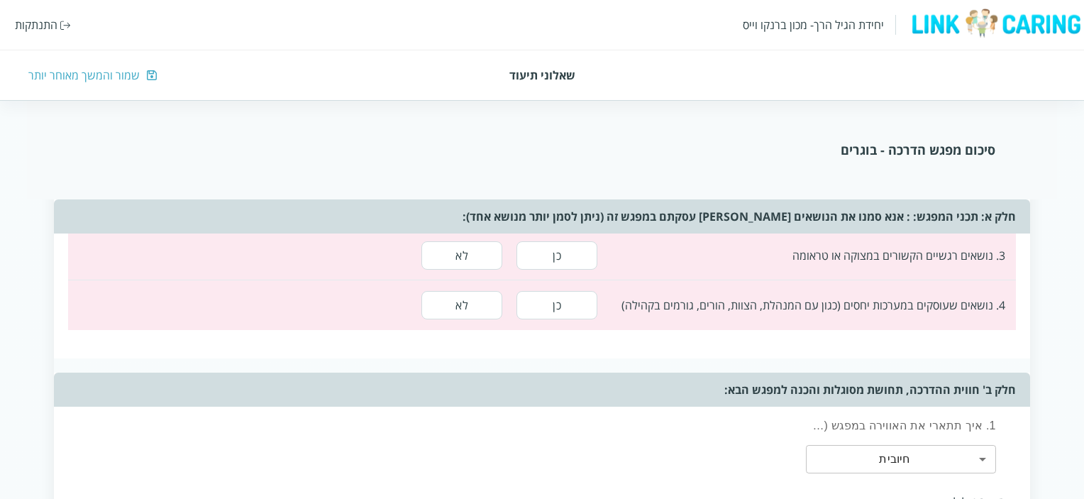
click at [464, 243] on button "לא" at bounding box center [461, 255] width 81 height 28
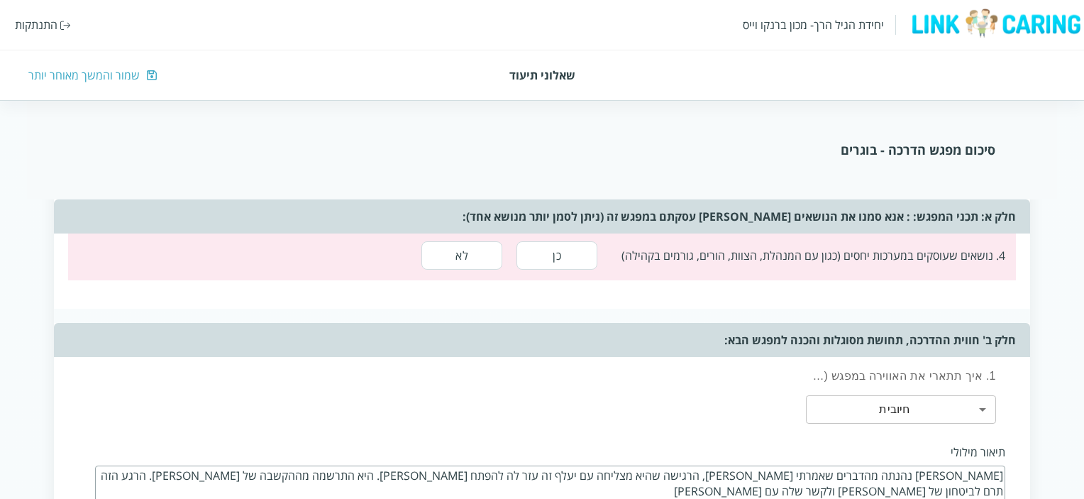
scroll to position [945, 0]
click at [459, 248] on button "לא" at bounding box center [461, 255] width 81 height 28
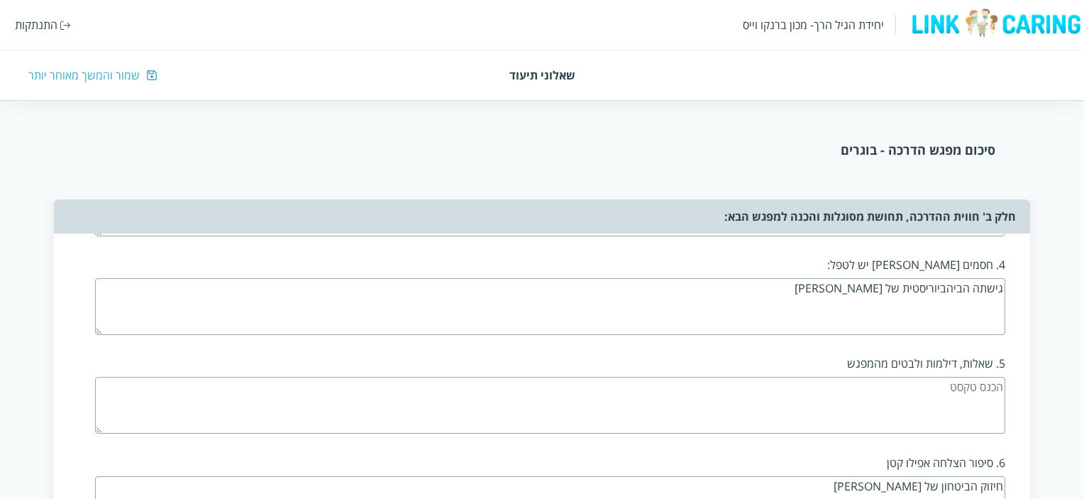
scroll to position [1589, 0]
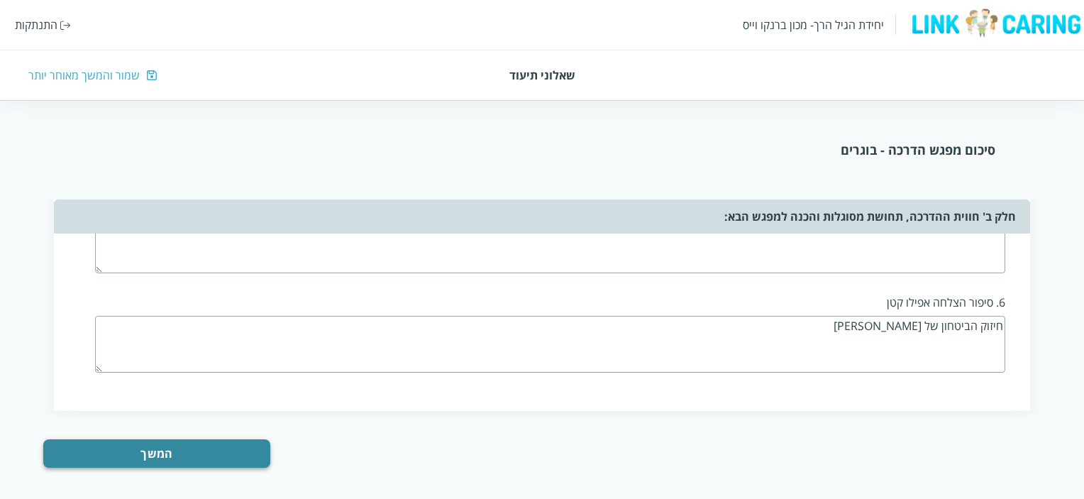
click at [162, 442] on button "המשך" at bounding box center [156, 453] width 227 height 28
